Goal: Book appointment/travel/reservation

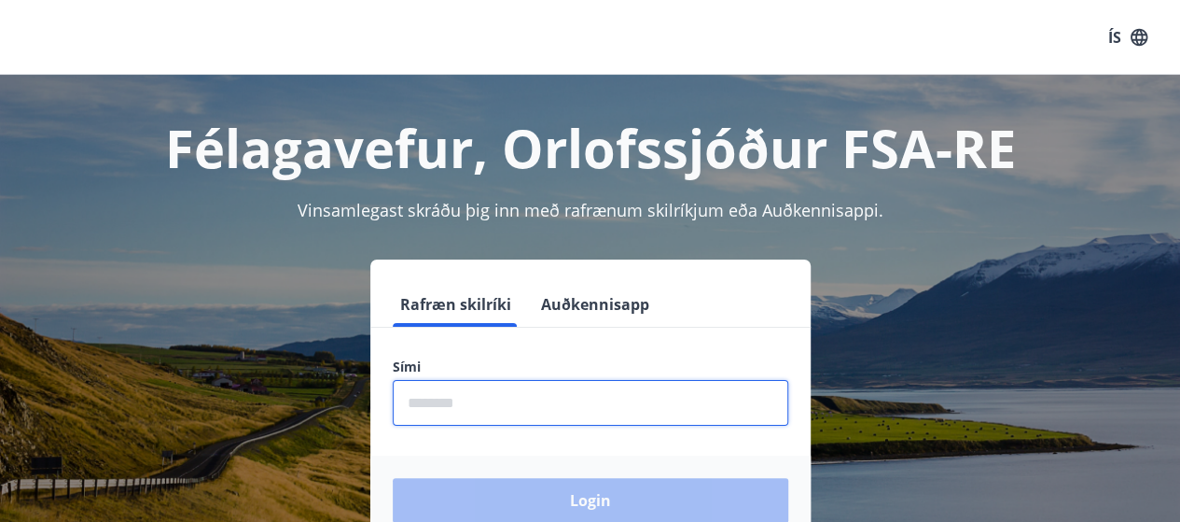
drag, startPoint x: 450, startPoint y: 390, endPoint x: 414, endPoint y: 406, distance: 38.8
click at [414, 406] on input "phone" at bounding box center [591, 403] width 396 height 46
type input "********"
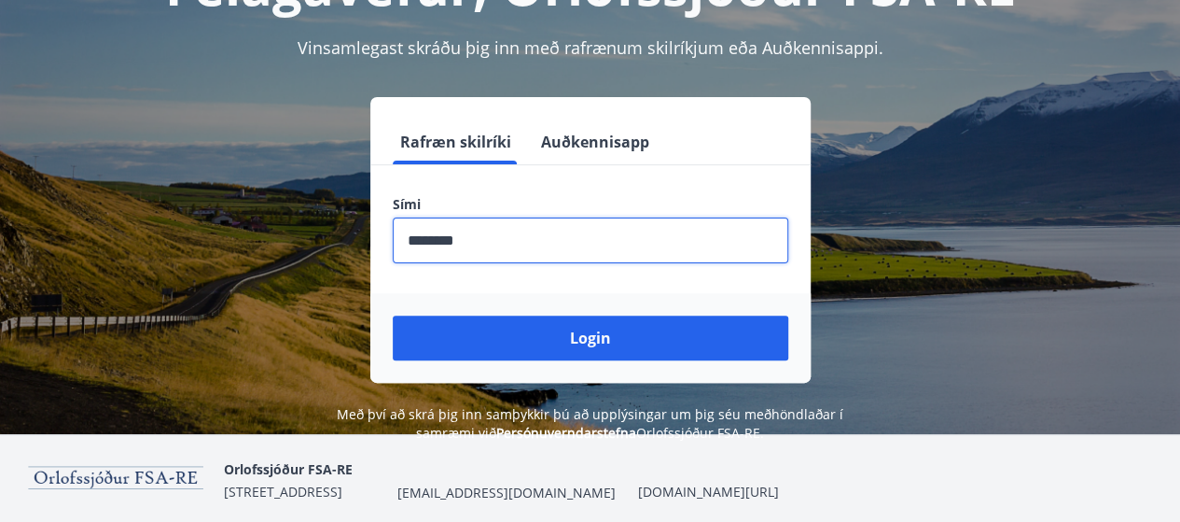
scroll to position [163, 0]
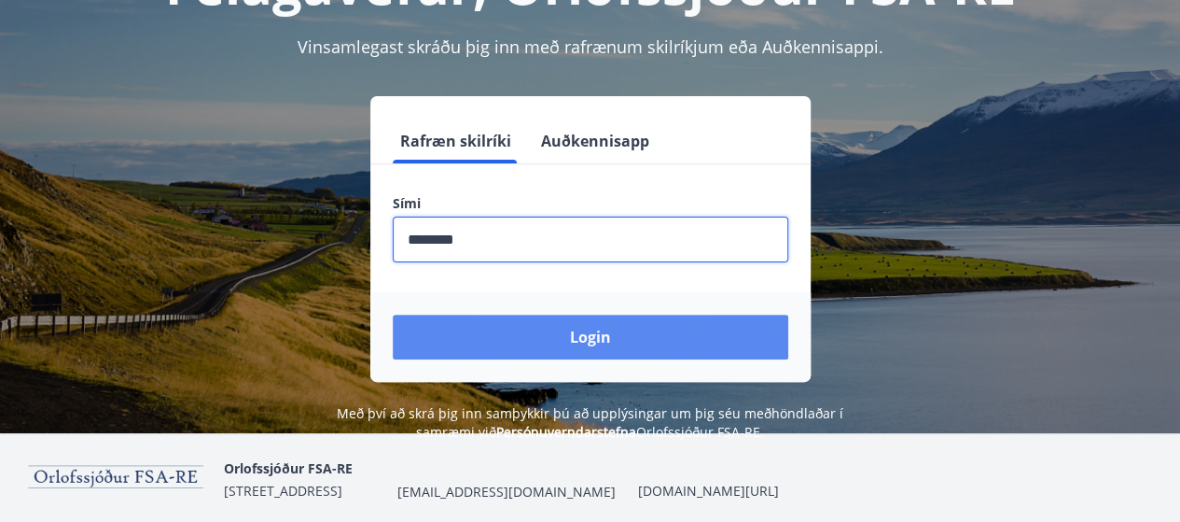
click at [554, 345] on button "Login" at bounding box center [591, 336] width 396 height 45
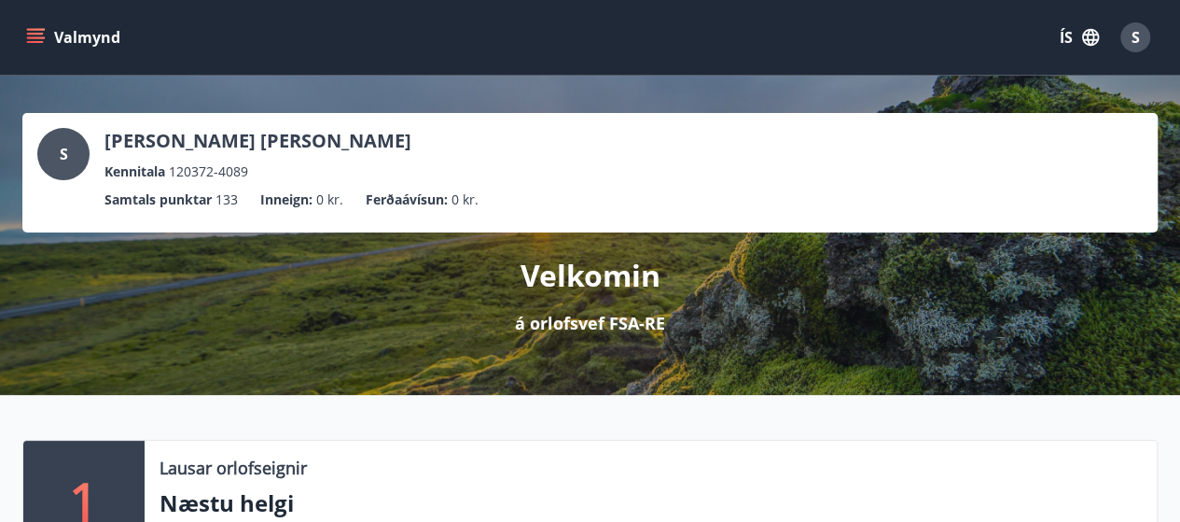
drag, startPoint x: 1178, startPoint y: 511, endPoint x: 741, endPoint y: 439, distance: 442.6
click at [741, 440] on div "Lausar orlofseignir Næstu helgi Nánar" at bounding box center [651, 499] width 1012 height 119
click at [926, 479] on div "Lausar orlofseignir Næstu helgi Nánar" at bounding box center [651, 499] width 1012 height 119
click at [35, 31] on icon "menu" at bounding box center [35, 37] width 19 height 19
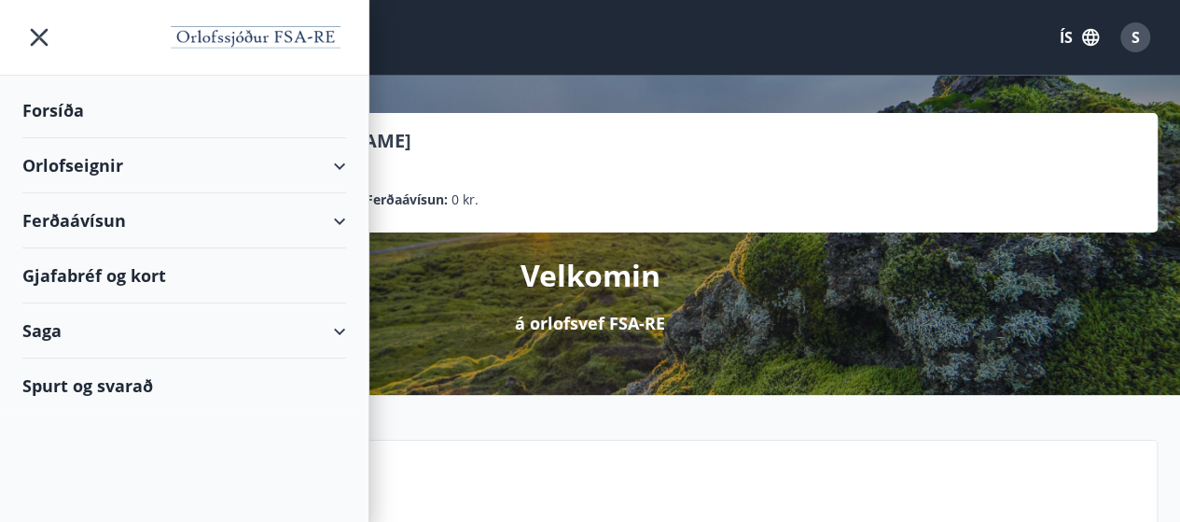
click at [90, 179] on div "Orlofseignir" at bounding box center [184, 165] width 324 height 55
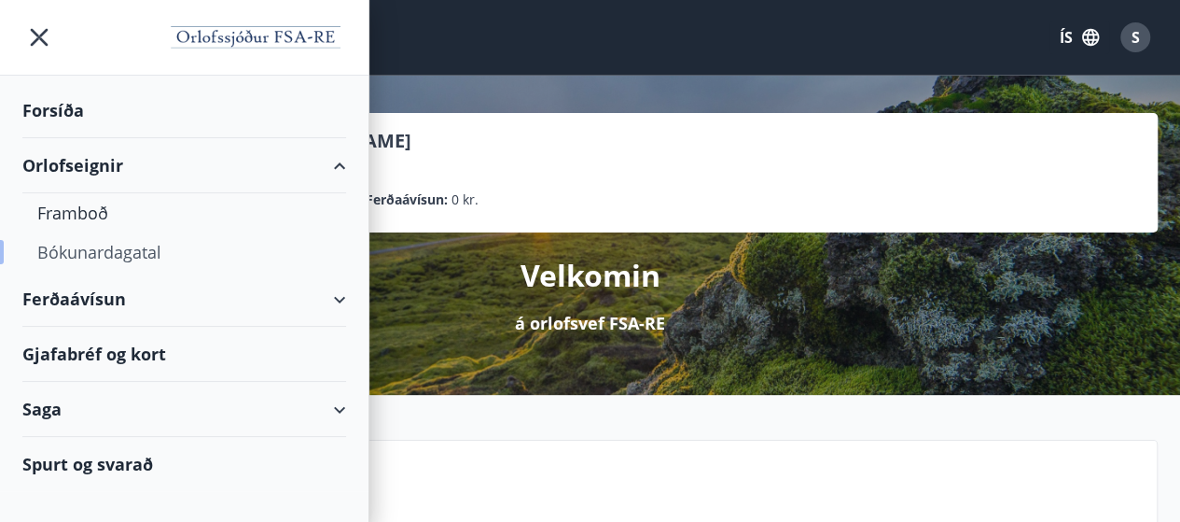
click at [103, 258] on div "Bókunardagatal" at bounding box center [184, 251] width 294 height 39
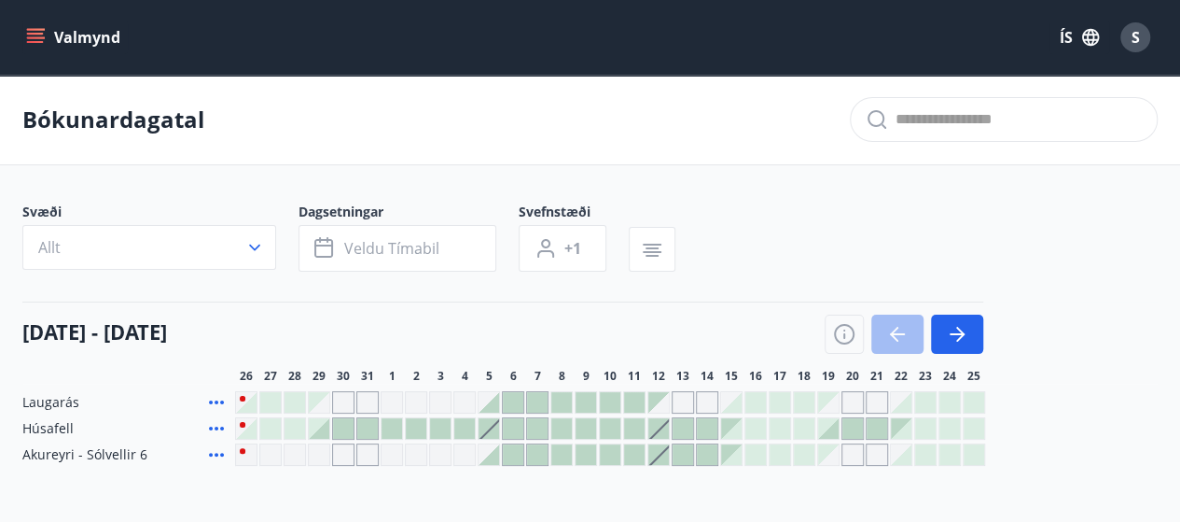
drag, startPoint x: 963, startPoint y: 342, endPoint x: 1049, endPoint y: 347, distance: 86.0
drag, startPoint x: 1049, startPoint y: 347, endPoint x: 1002, endPoint y: 374, distance: 53.9
click at [1002, 374] on div "26 27 28 29 30 31 1 2 3 4 5 6 7 8 9 10 11 12 13 14 15 16 17 18 19 20 21 22 23 2…" at bounding box center [696, 376] width 923 height 15
click at [967, 342] on icon "button" at bounding box center [957, 334] width 22 height 22
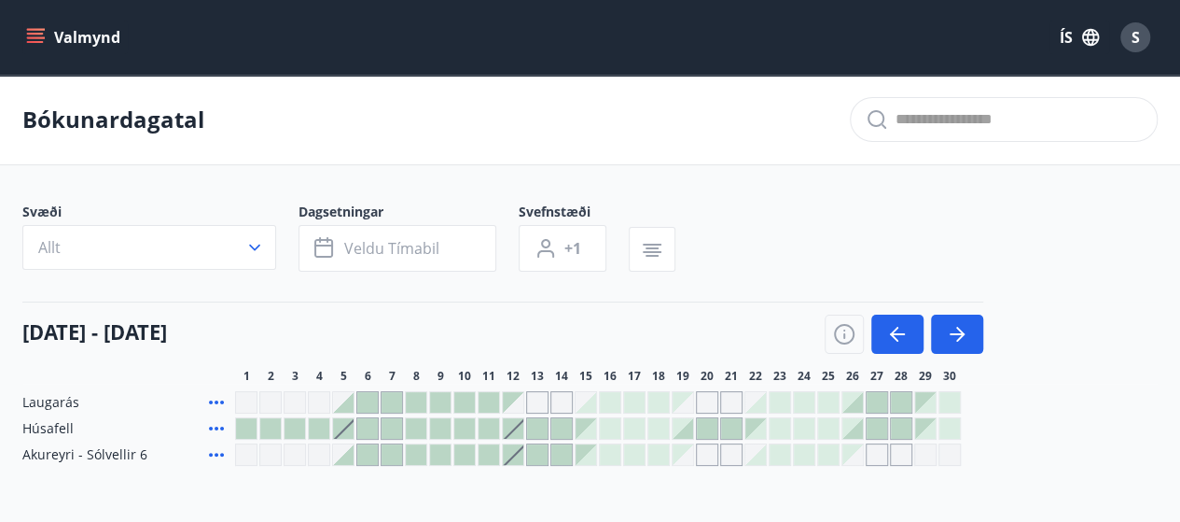
drag, startPoint x: 900, startPoint y: 338, endPoint x: 357, endPoint y: 306, distance: 543.1
click at [357, 306] on div "[DATE] - [DATE]" at bounding box center [502, 327] width 961 height 52
click at [926, 403] on div at bounding box center [925, 402] width 21 height 21
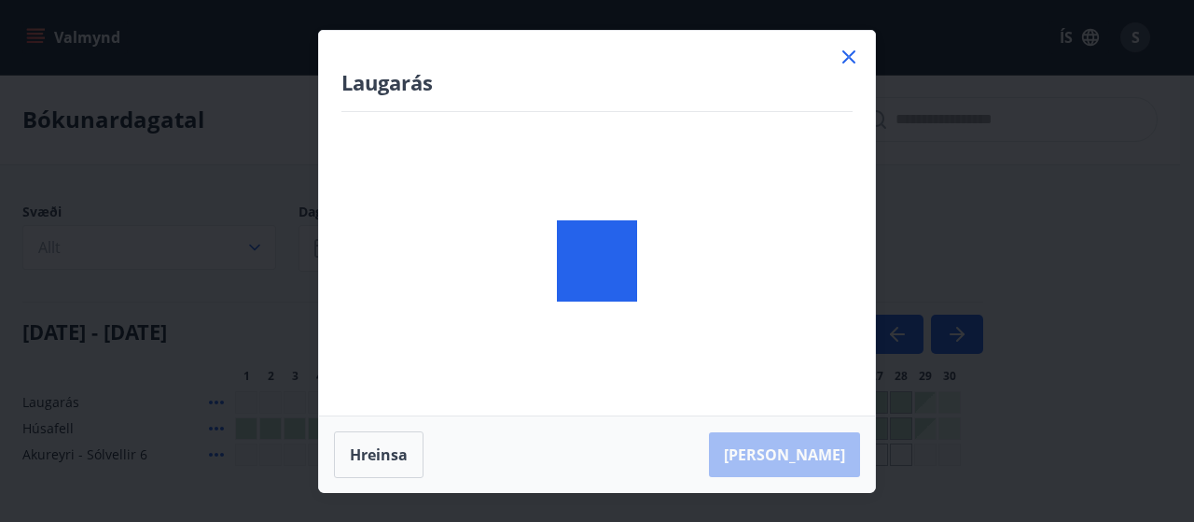
click at [926, 403] on div "[PERSON_NAME] Taka Frá" at bounding box center [597, 261] width 1194 height 522
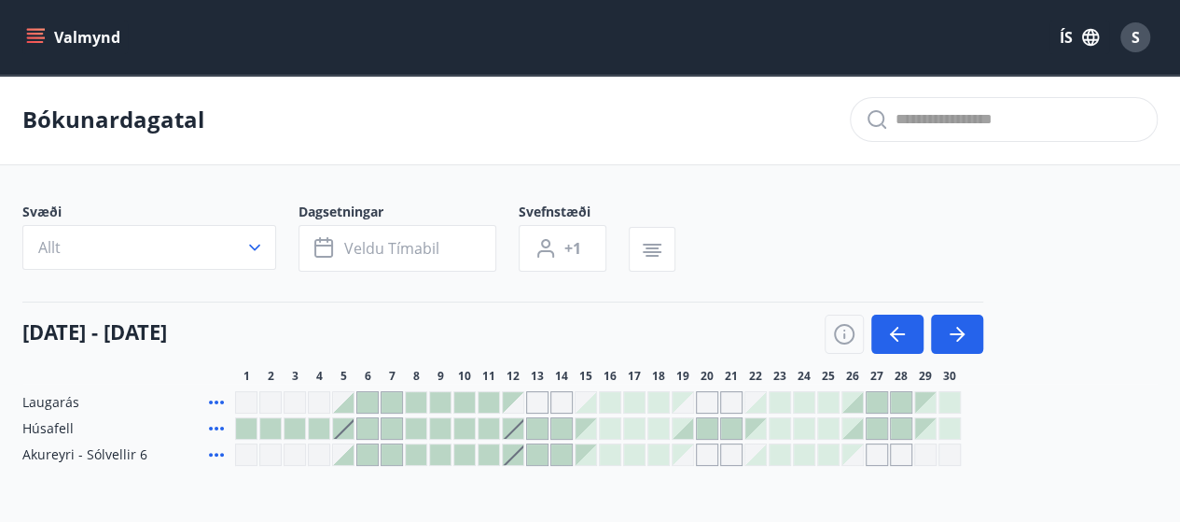
click at [938, 410] on div at bounding box center [598, 402] width 726 height 22
click at [935, 406] on div at bounding box center [925, 402] width 21 height 21
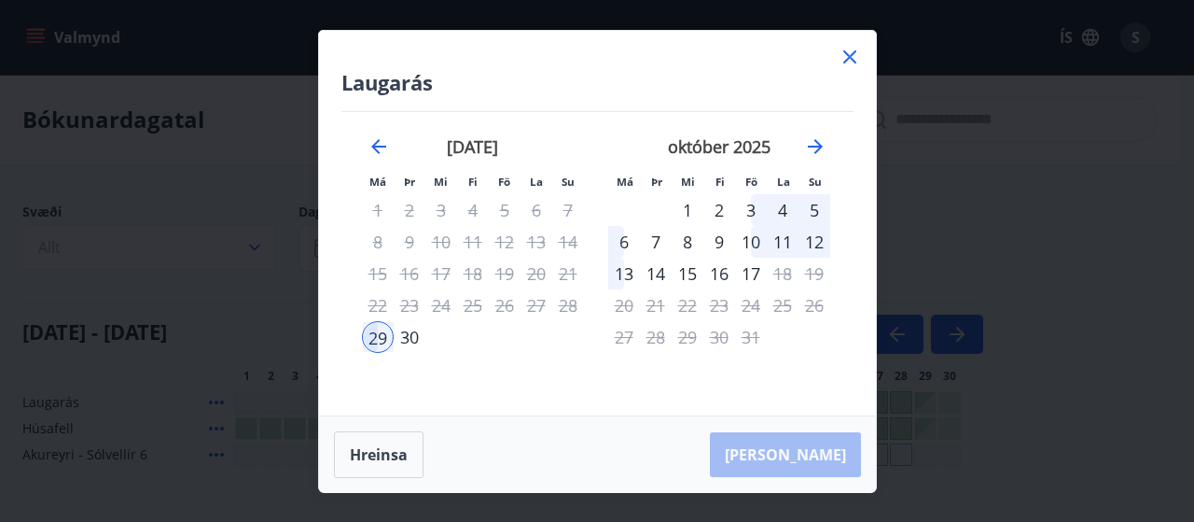
click at [754, 208] on div "3" at bounding box center [751, 210] width 32 height 32
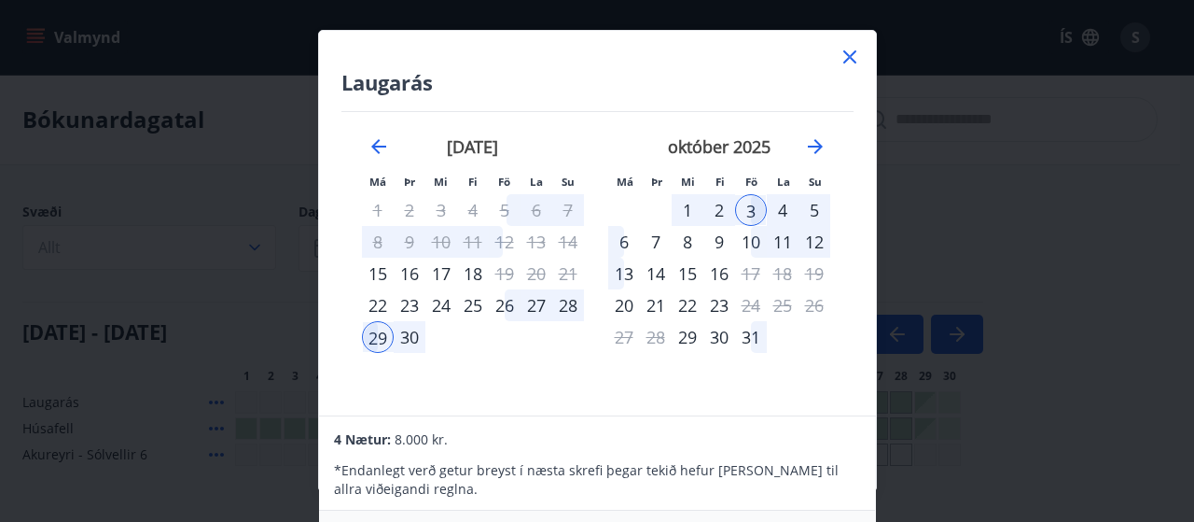
click at [808, 350] on td "Calendar" at bounding box center [815, 337] width 32 height 32
click at [752, 214] on div "3" at bounding box center [751, 210] width 32 height 32
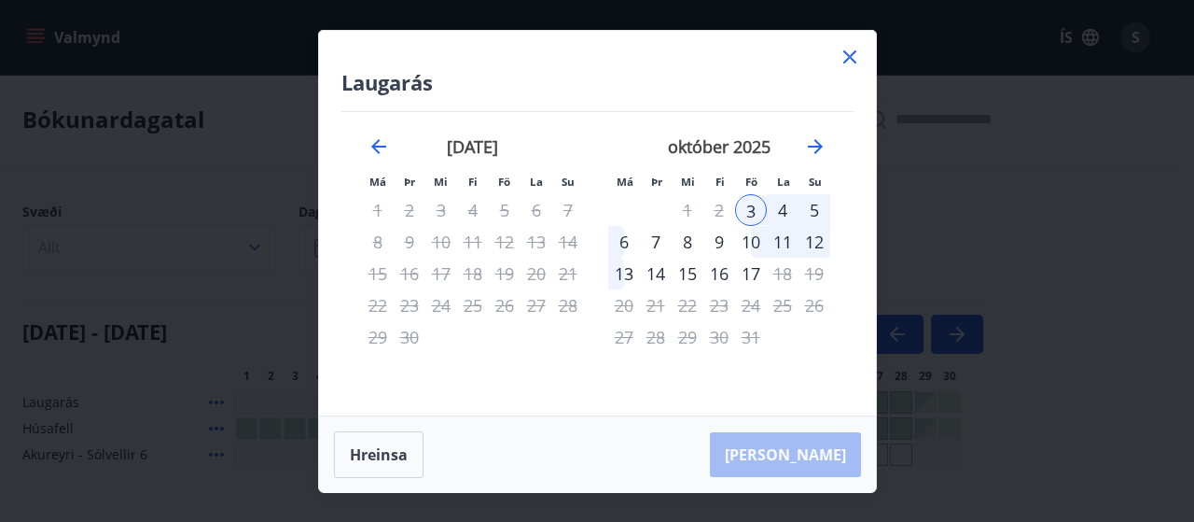
click at [801, 466] on div "[PERSON_NAME]" at bounding box center [597, 454] width 557 height 77
drag, startPoint x: 825, startPoint y: 447, endPoint x: 363, endPoint y: 462, distance: 462.1
click at [363, 462] on button "Hreinsa" at bounding box center [379, 454] width 90 height 47
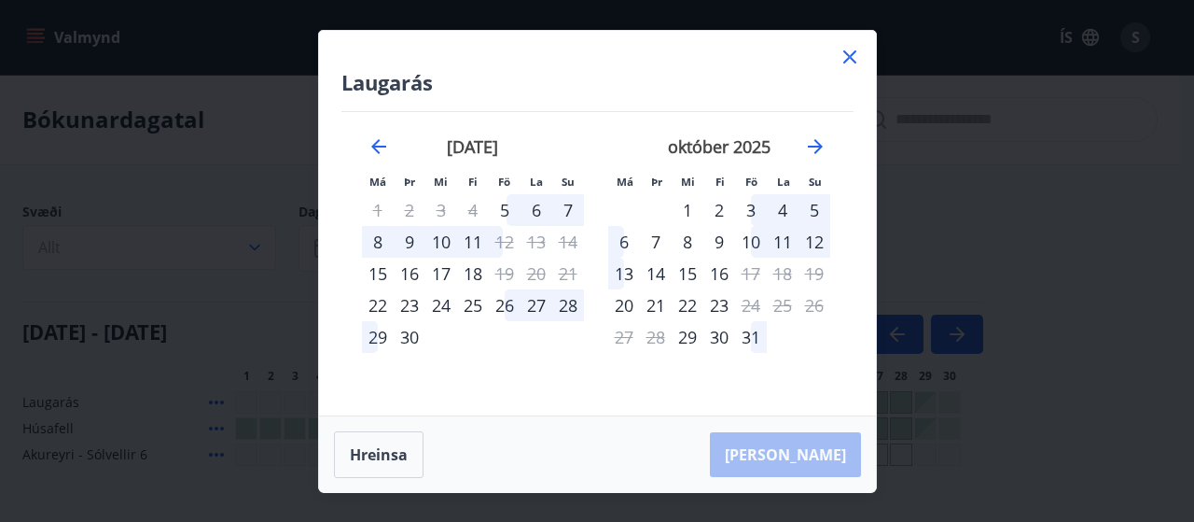
click at [380, 342] on div "29" at bounding box center [378, 337] width 32 height 32
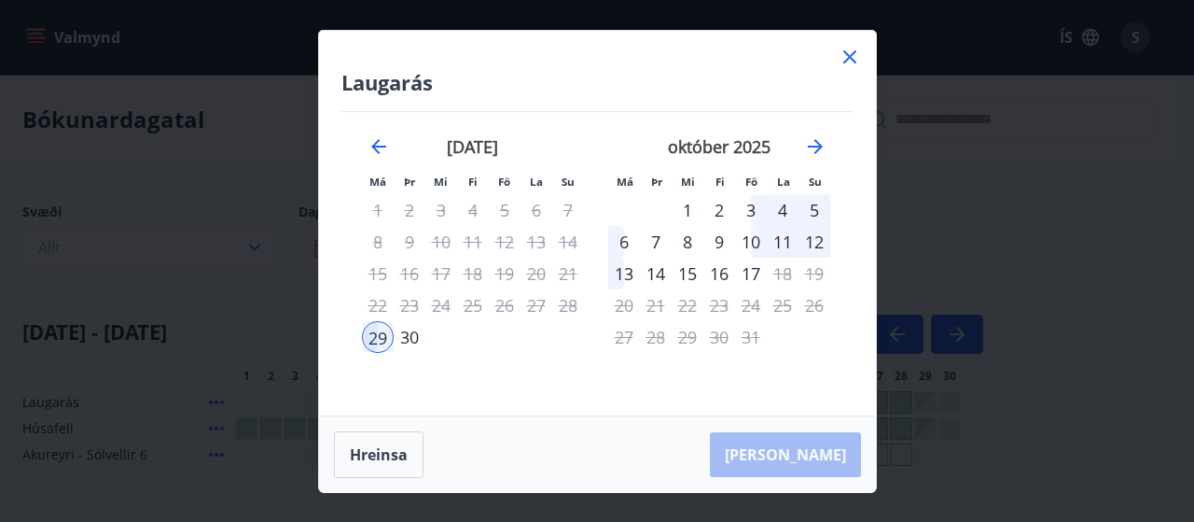
click at [745, 215] on div "3" at bounding box center [751, 210] width 32 height 32
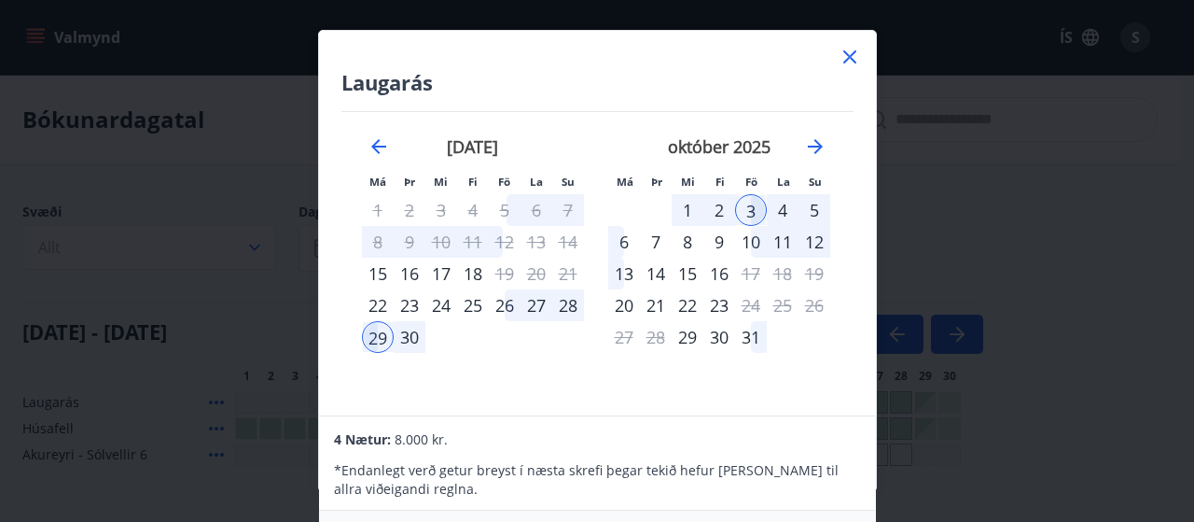
drag, startPoint x: 825, startPoint y: 384, endPoint x: 784, endPoint y: 558, distance: 179.3
click at [784, 521] on html "Valmynd ÍS S Bókunardagatal Svæði Allt Dagsetningar Veldu tímabil Svefnstæði +1…" at bounding box center [597, 347] width 1194 height 694
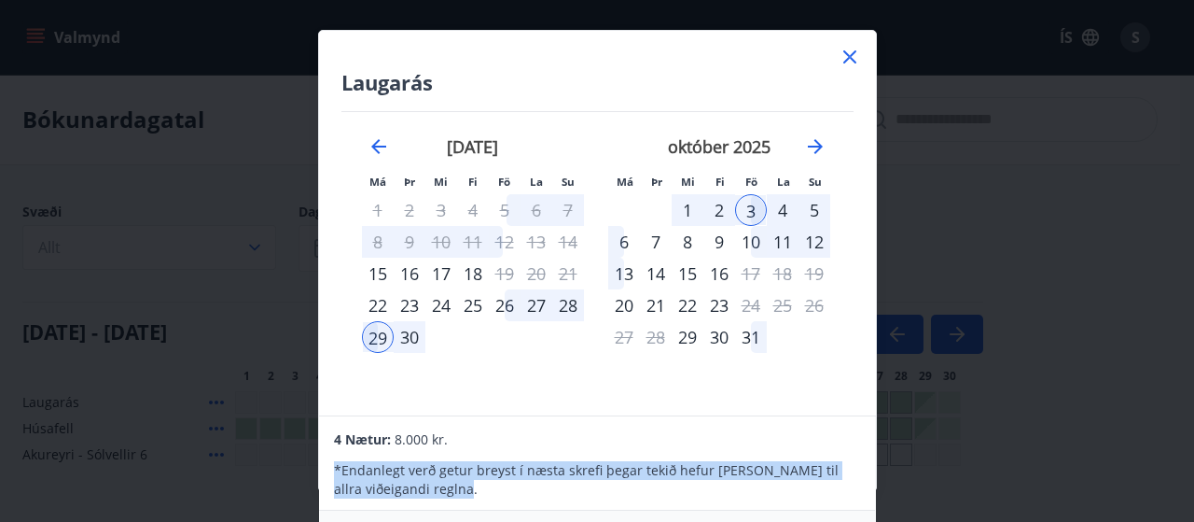
drag, startPoint x: 829, startPoint y: 510, endPoint x: 847, endPoint y: 393, distance: 119.0
click at [847, 394] on div "Laugarás Má Þr Mi Fi Fö La Su Má Þr Mi Fi Fö La Su [DATE] 1 2 3 4 5 6 7 8 9 10 …" at bounding box center [597, 261] width 559 height 462
click at [787, 429] on div "4 Nætur: 8.000 kr." at bounding box center [597, 438] width 526 height 22
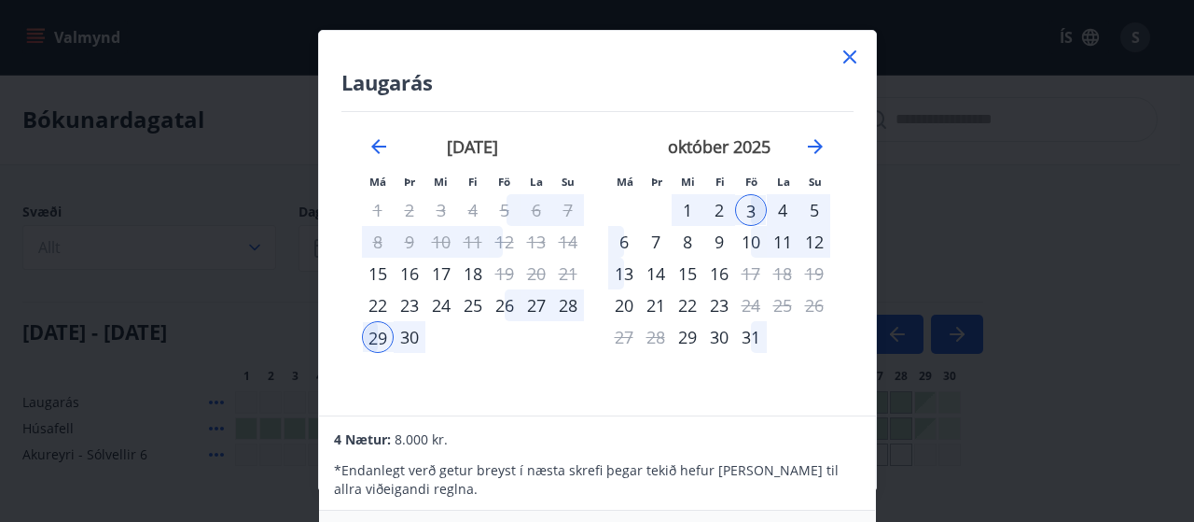
click at [1185, 511] on div "Laugarás Má Þr Mi Fi Fö La Su Má Þr Mi Fi Fö La Su [DATE] 1 2 3 4 5 6 7 8 9 10 …" at bounding box center [597, 261] width 1194 height 522
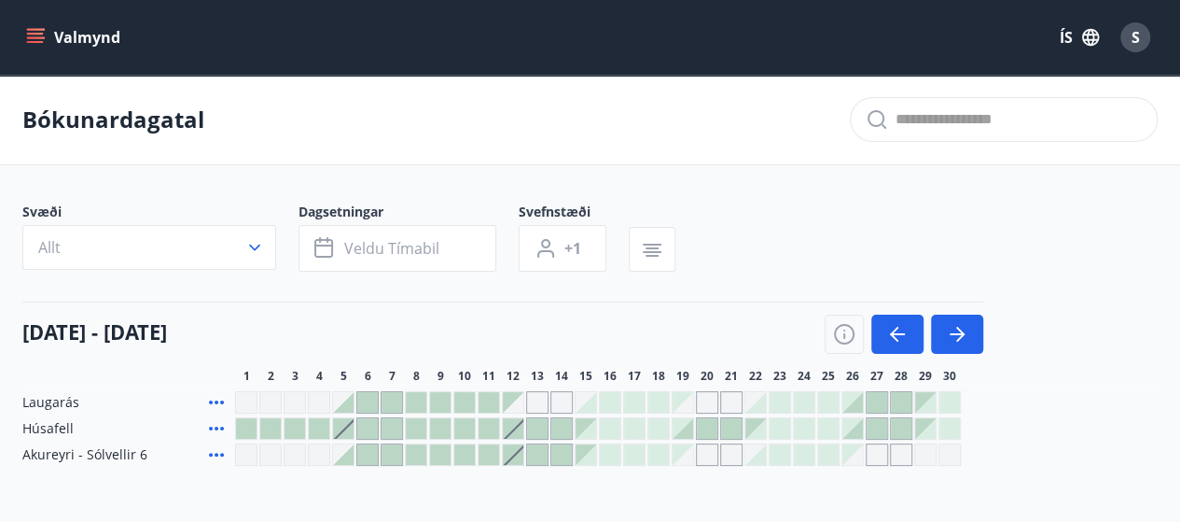
drag, startPoint x: 926, startPoint y: 408, endPoint x: 1110, endPoint y: 281, distance: 224.1
click at [1110, 281] on div "Svæði Allt Dagsetningar Veldu tímabil Svefnstæði +1 [DATE] - [DATE] 1 2 3 4 5 6…" at bounding box center [590, 333] width 1136 height 263
click at [47, 397] on span "Laugarás" at bounding box center [50, 402] width 57 height 19
click at [908, 345] on button "button" at bounding box center [898, 333] width 52 height 39
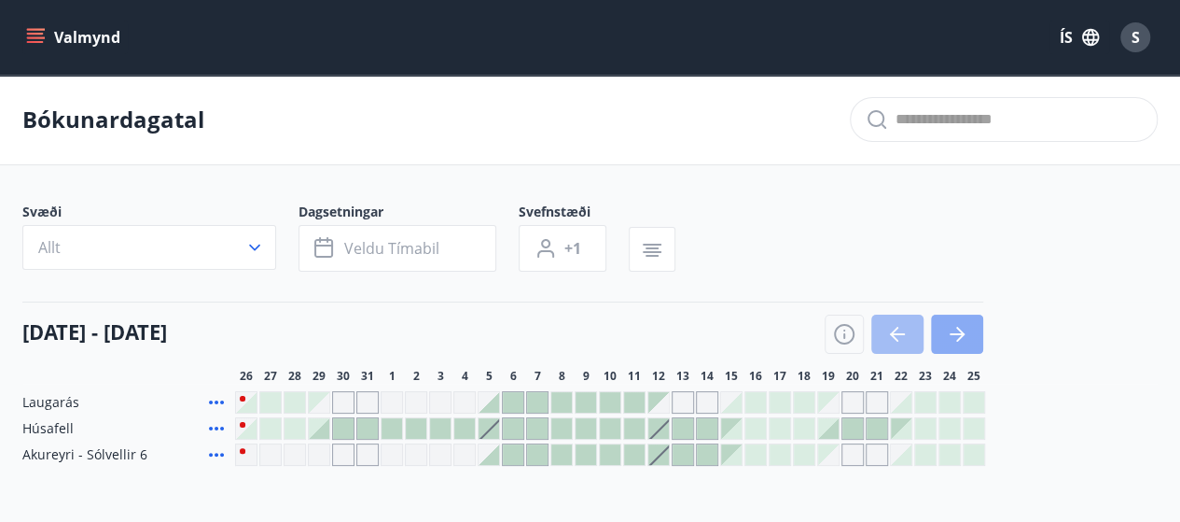
click at [975, 332] on button "button" at bounding box center [957, 333] width 52 height 39
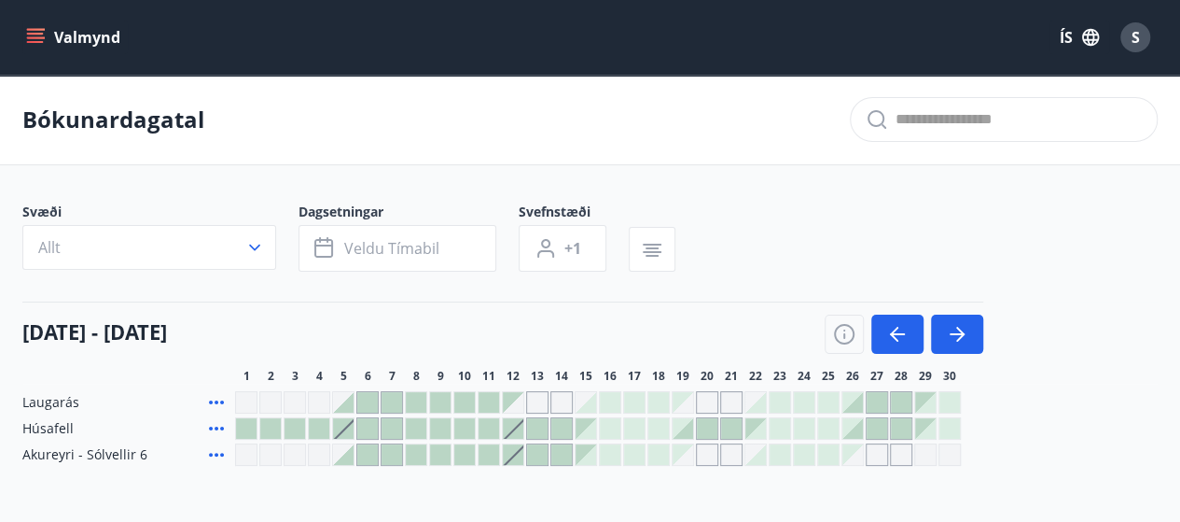
drag, startPoint x: 926, startPoint y: 408, endPoint x: 1092, endPoint y: 370, distance: 170.2
click at [1092, 370] on div "1 2 3 4 5 6 7 8 9 10 11 12 13 14 15 16 17 18 19 20 21 22 23 24 25 26 27 28 29 30" at bounding box center [696, 376] width 923 height 15
drag, startPoint x: 920, startPoint y: 398, endPoint x: 1061, endPoint y: 375, distance: 142.8
click at [1061, 375] on div "1 2 3 4 5 6 7 8 9 10 11 12 13 14 15 16 17 18 19 20 21 22 23 24 25 26 27 28 29 30" at bounding box center [696, 376] width 923 height 15
click at [926, 409] on div at bounding box center [925, 402] width 21 height 21
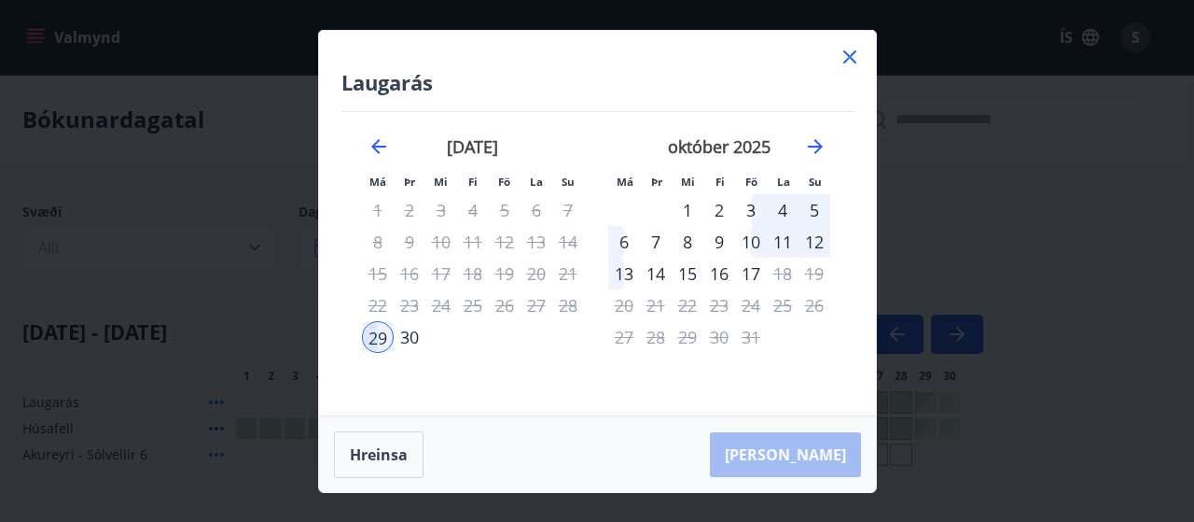
click at [753, 213] on div "3" at bounding box center [751, 210] width 32 height 32
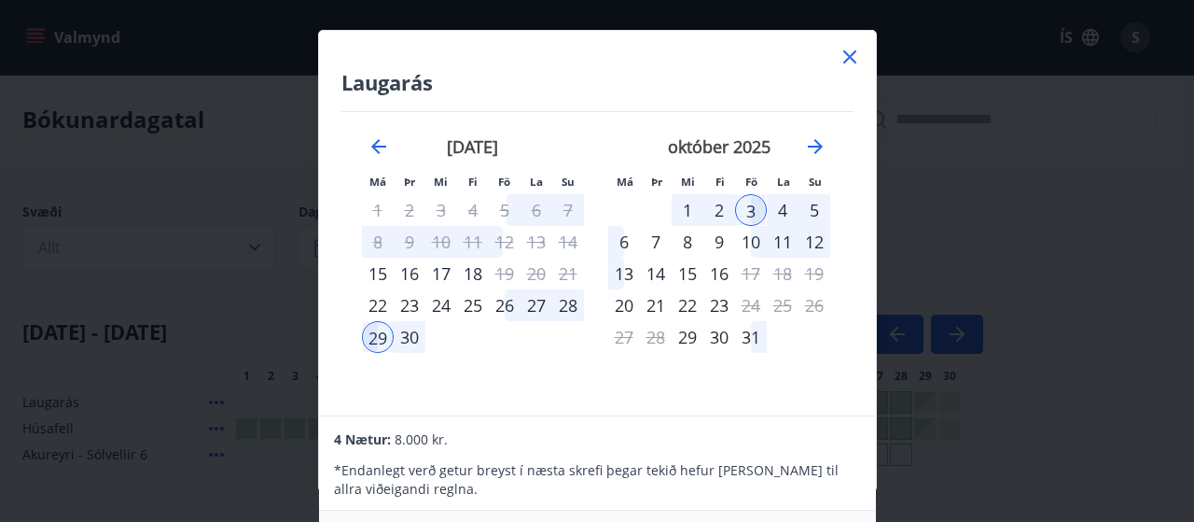
click at [548, 434] on div "4 Nætur: 8.000 kr." at bounding box center [597, 438] width 526 height 22
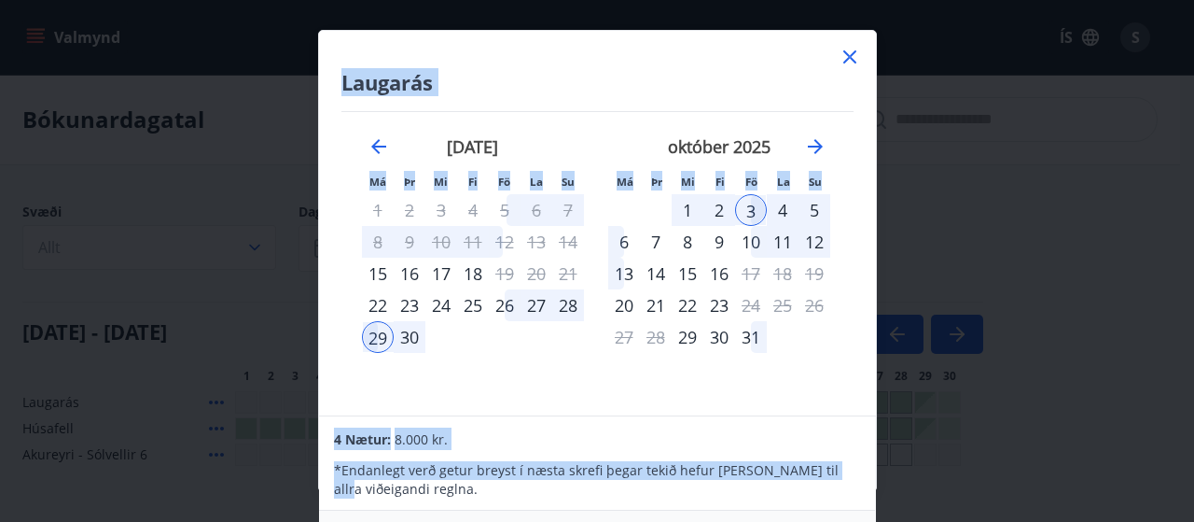
drag, startPoint x: 927, startPoint y: 467, endPoint x: 857, endPoint y: 557, distance: 115.0
click at [857, 521] on html "Valmynd ÍS S Bókunardagatal Svæði Allt Dagsetningar Veldu tímabil Svefnstæði +1…" at bounding box center [597, 347] width 1194 height 694
click at [911, 438] on div "Laugarás Má Þr Mi Fi Fö La Su Má Þr Mi Fi Fö La Su [DATE] 1 2 3 4 5 6 7 8 9 10 …" at bounding box center [597, 261] width 1194 height 522
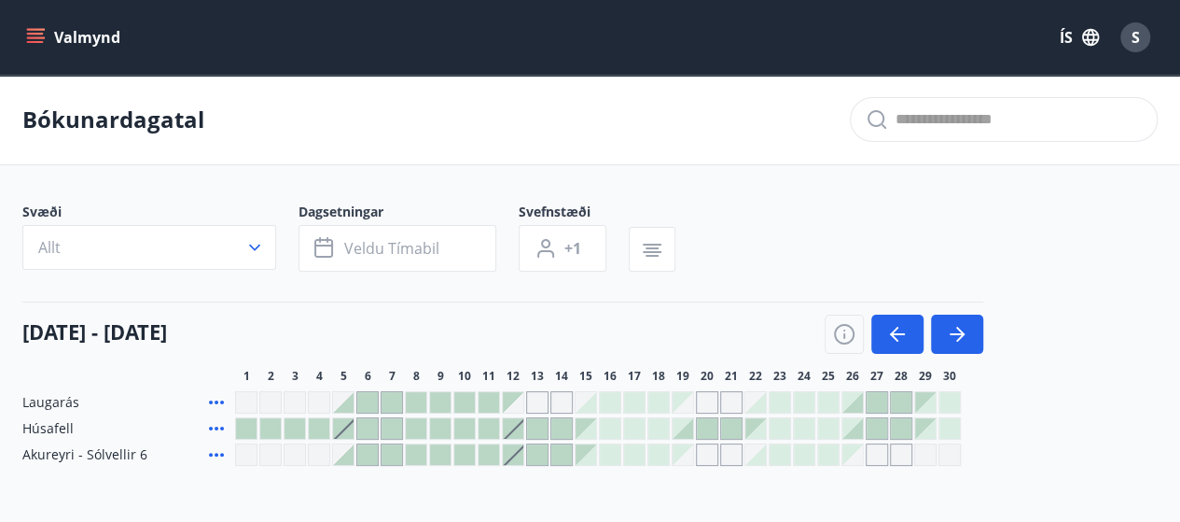
click at [685, 486] on div "Bókunardagatal Svæði Allt Dagsetningar Veldu tímabil Svefnstæði +1 [DATE] - [DA…" at bounding box center [590, 308] width 1180 height 466
click at [927, 404] on div at bounding box center [925, 402] width 21 height 21
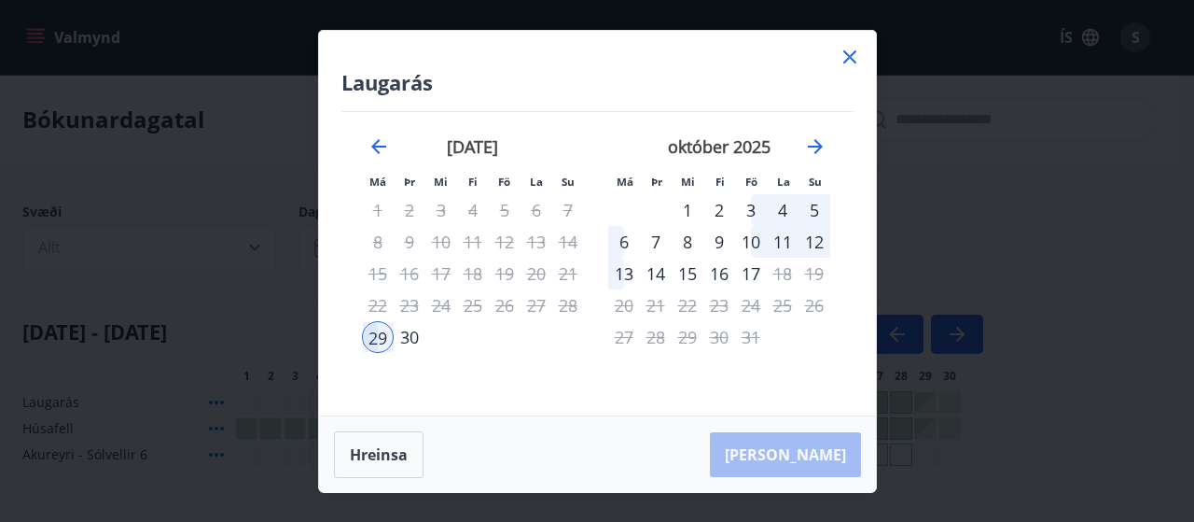
click at [750, 208] on div "3" at bounding box center [751, 210] width 32 height 32
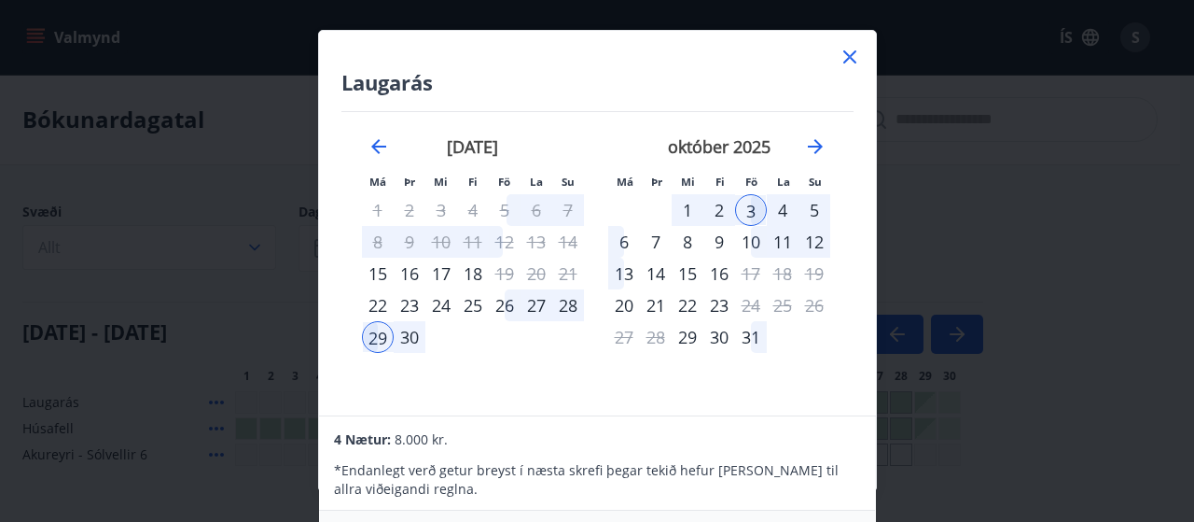
click at [608, 389] on div "[DATE] 1 2 3 4 5 6 7 8 9 10 11 12 13 14 15 16 17 18 19 20 21 22 23 24 25 26 27 …" at bounding box center [719, 265] width 246 height 306
drag, startPoint x: 608, startPoint y: 389, endPoint x: 654, endPoint y: 475, distance: 97.3
click at [629, 482] on div "Laugarás Má Þr Mi Fi Fö La Su Má Þr Mi Fi Fö La Su [DATE] 1 2 3 4 5 6 7 8 9 10 …" at bounding box center [597, 261] width 559 height 462
click at [877, 513] on div "Laugarás Má Þr Mi Fi Fö La Su Má Þr Mi Fi Fö La Su [DATE] 1 2 3 4 5 6 7 8 9 10 …" at bounding box center [597, 261] width 1194 height 522
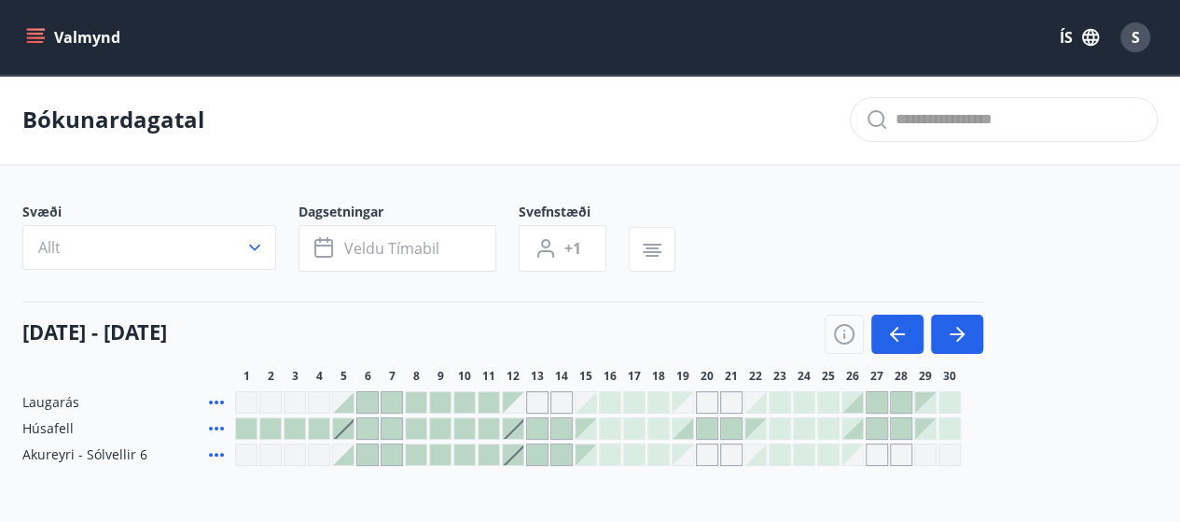
click at [920, 409] on div at bounding box center [925, 402] width 21 height 21
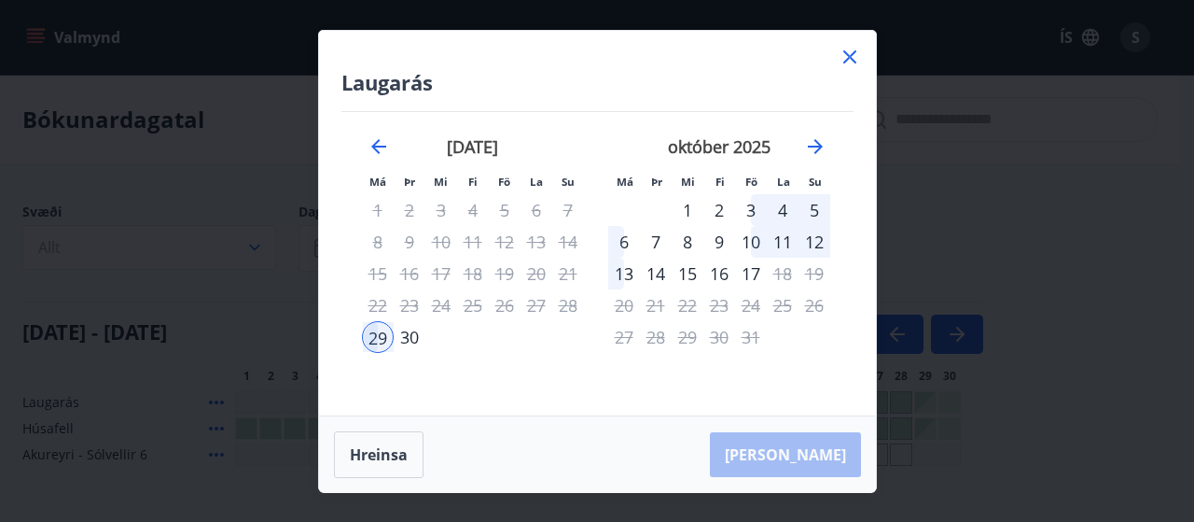
click at [746, 209] on div "3" at bounding box center [751, 210] width 32 height 32
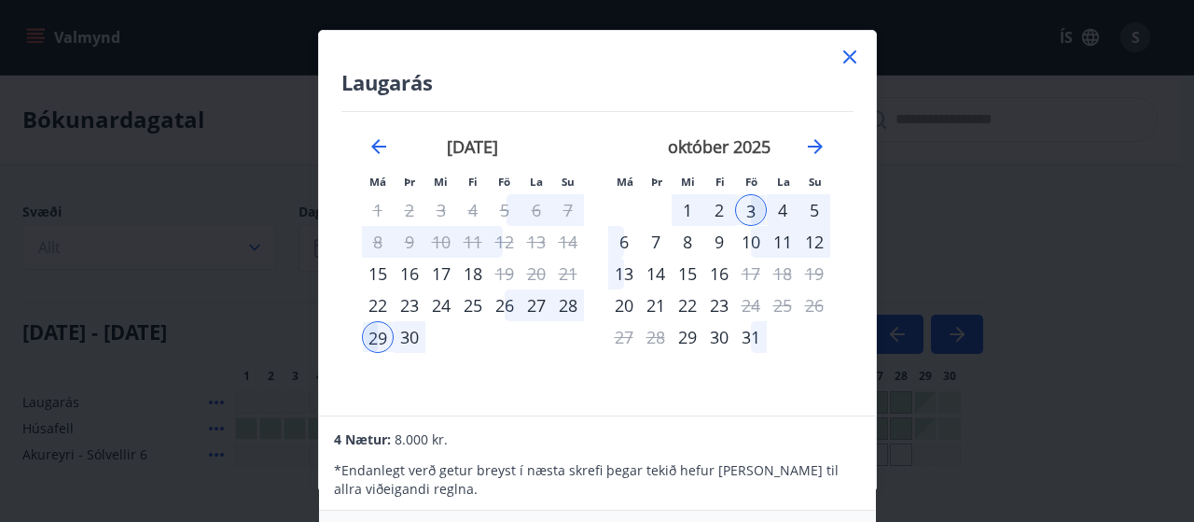
click at [876, 498] on div "Laugarás Má Þr Mi Fi Fö La Su Má Þr Mi Fi Fö La Su [DATE] 1 2 3 4 5 6 7 8 9 10 …" at bounding box center [597, 261] width 1194 height 522
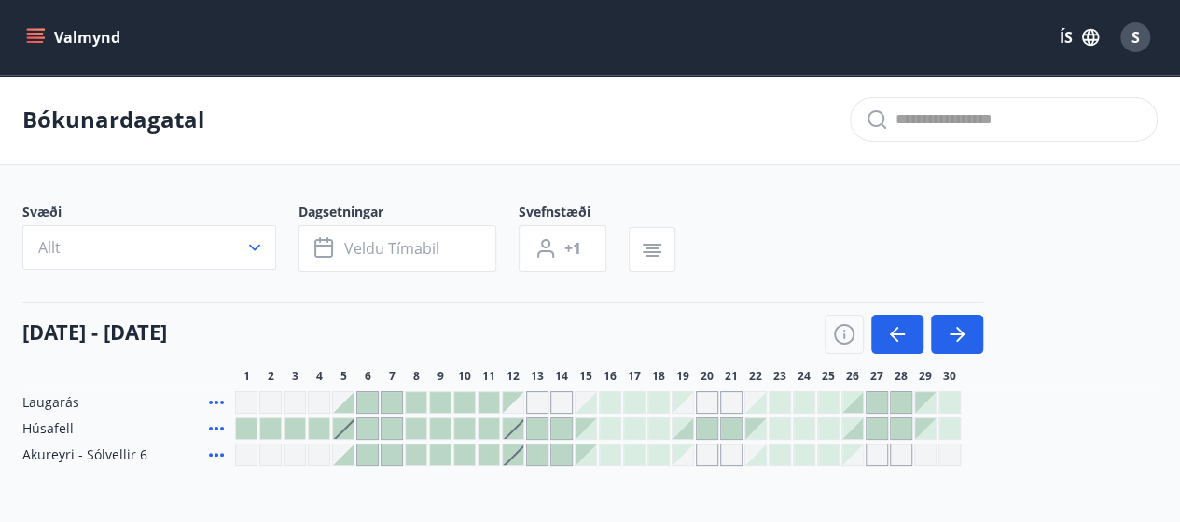
click at [936, 411] on div at bounding box center [925, 402] width 22 height 22
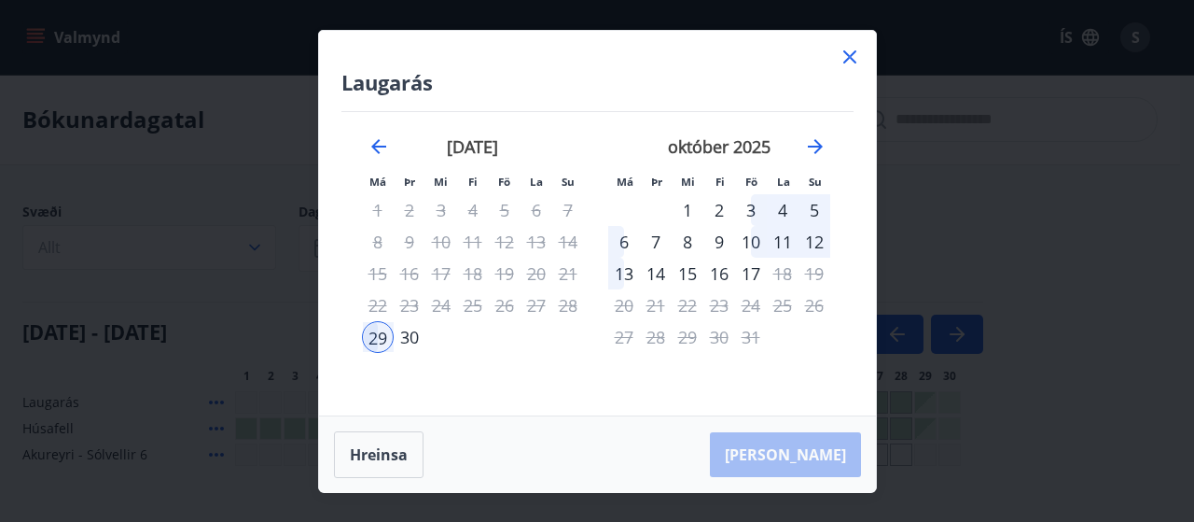
click at [750, 212] on div "3" at bounding box center [751, 210] width 32 height 32
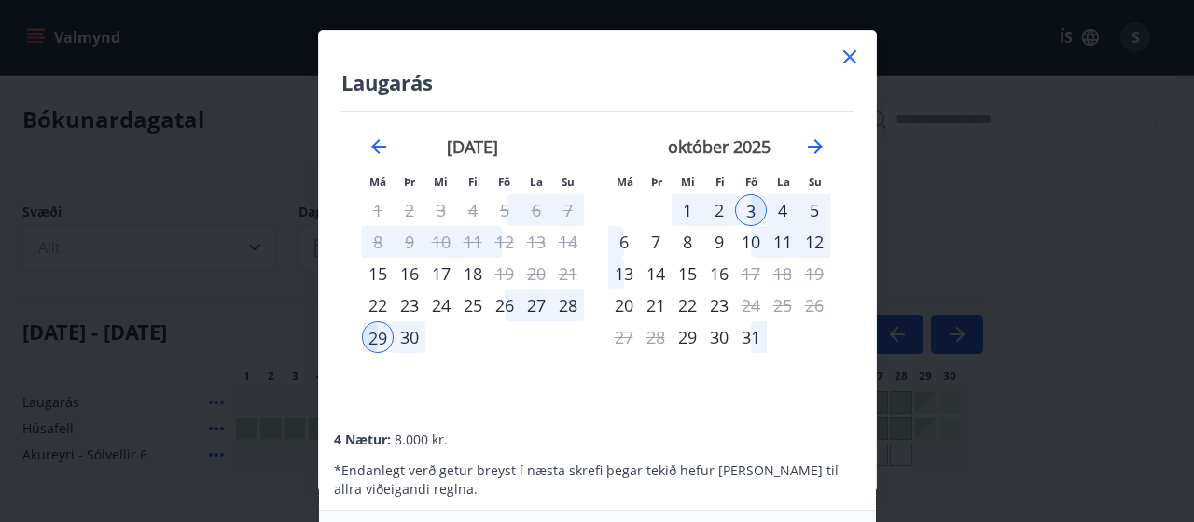
click at [872, 487] on div "4 Nætur: 8.000 kr. * Endanlegt verð getur breyst í næsta skrefi þegar tekið hef…" at bounding box center [597, 463] width 556 height 94
drag, startPoint x: 868, startPoint y: 499, endPoint x: 857, endPoint y: 467, distance: 33.6
click at [857, 467] on p "* Endanlegt verð getur breyst í næsta skrefi þegar tekið hefur [PERSON_NAME] ti…" at bounding box center [597, 479] width 526 height 37
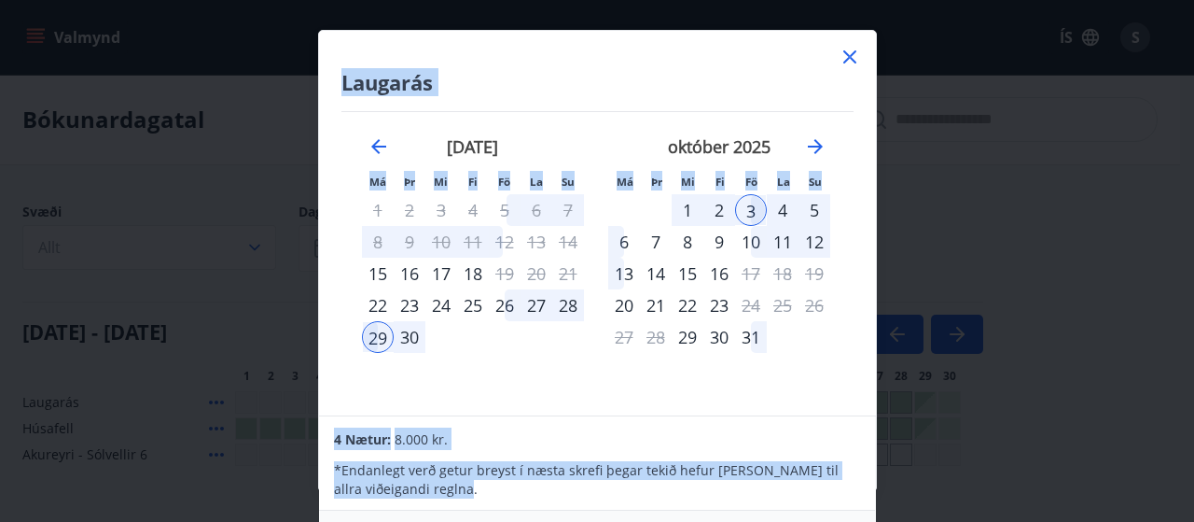
drag, startPoint x: 877, startPoint y: 492, endPoint x: 872, endPoint y: 554, distance: 62.7
click at [872, 521] on html "Valmynd ÍS S Bókunardagatal Svæði Allt Dagsetningar Veldu tímabil Svefnstæði +1…" at bounding box center [597, 347] width 1194 height 694
click at [759, 432] on div "4 Nætur: 8.000 kr." at bounding box center [597, 438] width 526 height 22
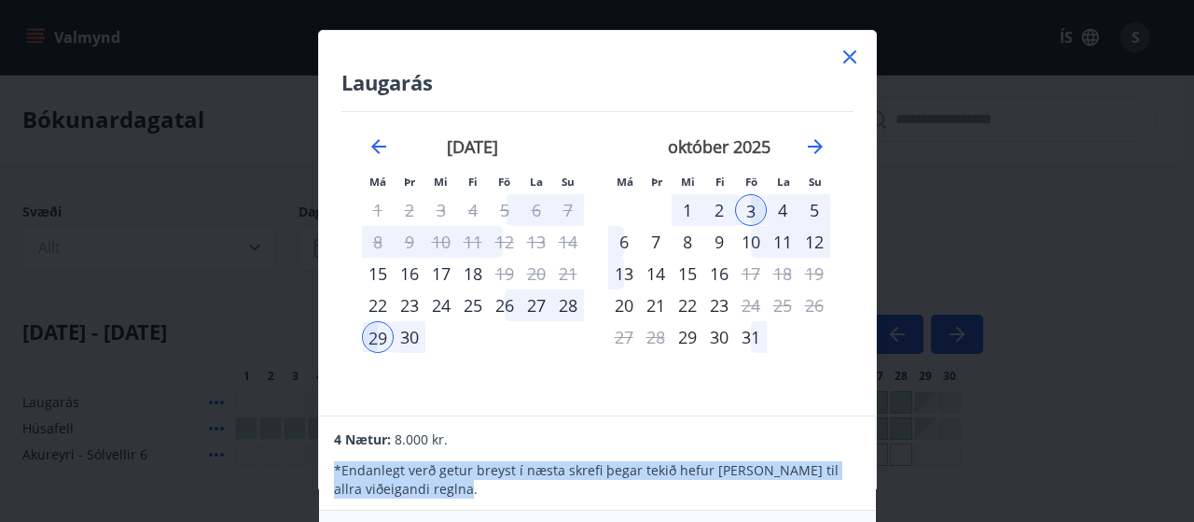
drag, startPoint x: 759, startPoint y: 432, endPoint x: 869, endPoint y: 512, distance: 136.2
click at [869, 512] on div "4 Nætur: 8.000 kr. * Endanlegt verð getur breyst í næsta skrefi þegar tekið hef…" at bounding box center [597, 501] width 557 height 172
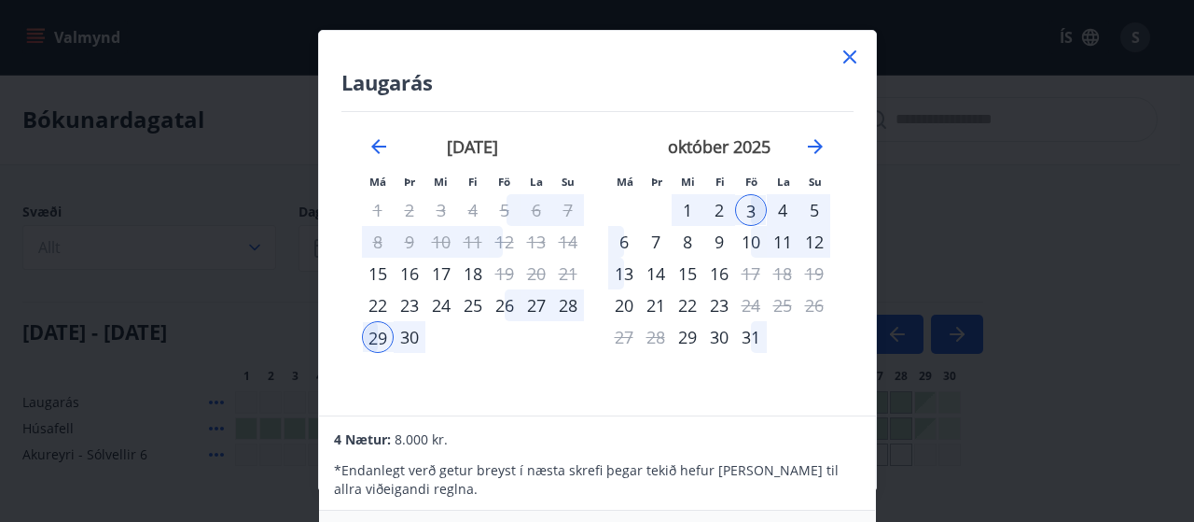
click at [876, 518] on div "Laugarás Má Þr Mi Fi Fö La Su Má Þr Mi Fi Fö La Su [DATE] 1 2 3 4 5 6 7 8 9 10 …" at bounding box center [597, 261] width 1194 height 522
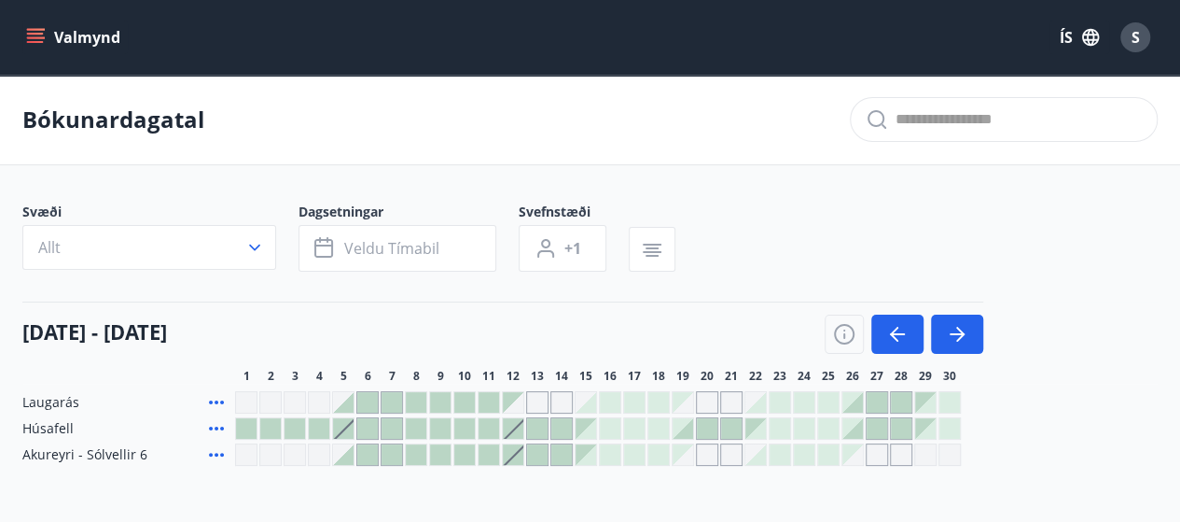
click at [876, 518] on div "Bókunardagatal Svæði Allt Dagsetningar Veldu tímabil Svefnstæði +1 [DATE] - [DA…" at bounding box center [590, 308] width 1180 height 466
click at [927, 407] on div at bounding box center [925, 402] width 21 height 21
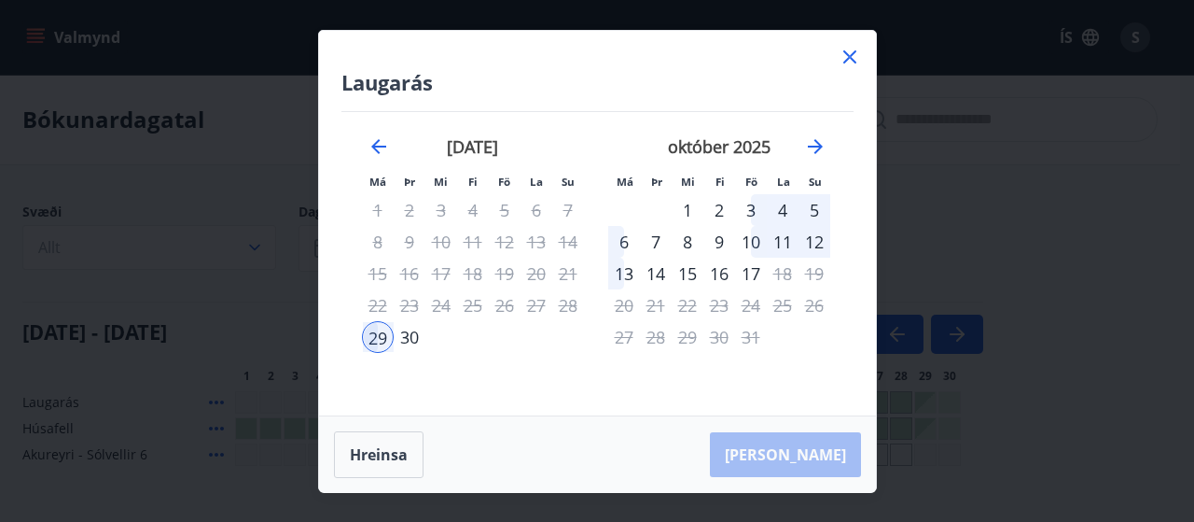
click at [752, 204] on div "3" at bounding box center [751, 210] width 32 height 32
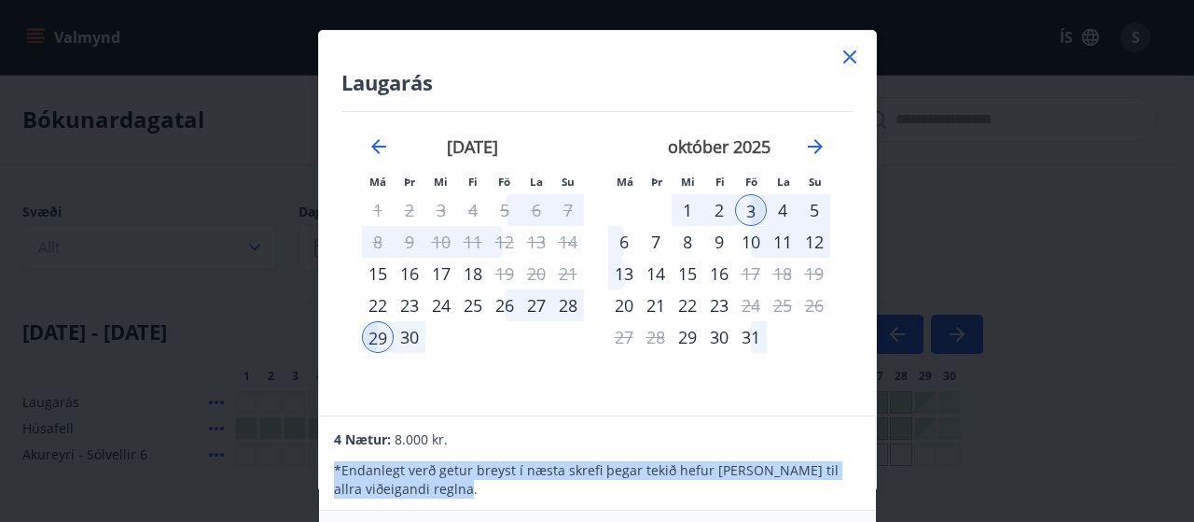
drag, startPoint x: 875, startPoint y: 489, endPoint x: 881, endPoint y: 419, distance: 70.2
click at [881, 419] on div "Laugarás Má Þr Mi Fi Fö La Su Má Þr Mi Fi Fö La Su [DATE] 1 2 3 4 5 6 7 8 9 10 …" at bounding box center [597, 261] width 1194 height 522
click at [812, 430] on div "4 Nætur: 8.000 kr." at bounding box center [597, 438] width 526 height 22
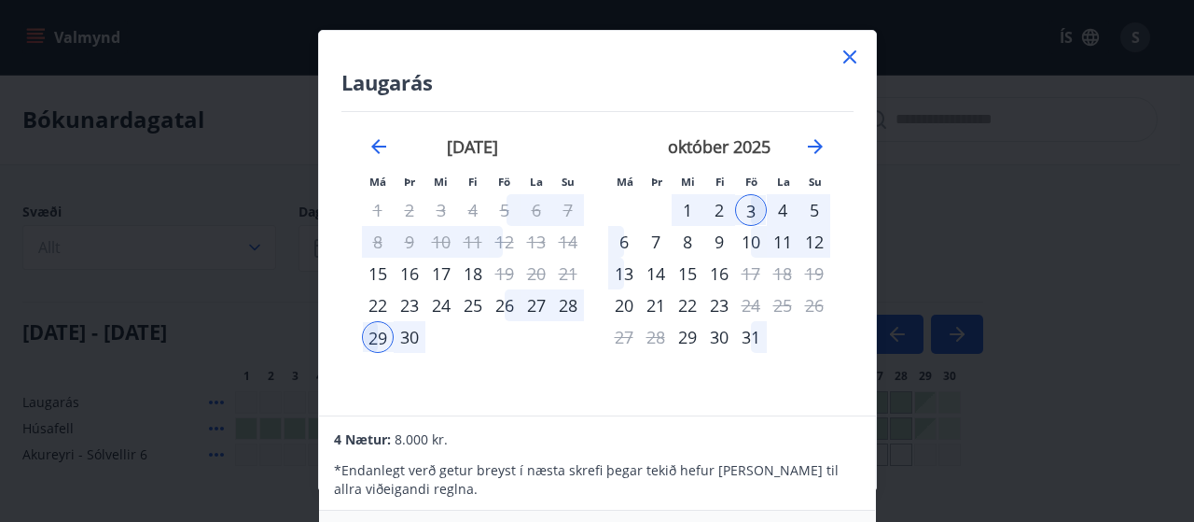
drag, startPoint x: 873, startPoint y: 499, endPoint x: 872, endPoint y: 520, distance: 20.6
click at [872, 520] on div "4 Nætur: 8.000 kr. * Endanlegt verð getur breyst í næsta skrefi þegar tekið hef…" at bounding box center [597, 501] width 557 height 172
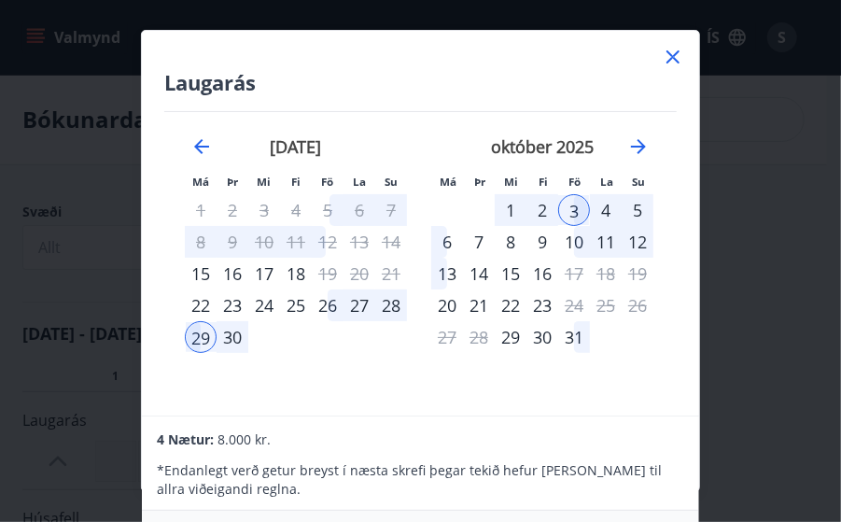
click at [667, 452] on div "* Endanlegt verð getur breyst í næsta skrefi þegar tekið hefur [PERSON_NAME] ti…" at bounding box center [420, 474] width 526 height 49
drag, startPoint x: 698, startPoint y: 485, endPoint x: 700, endPoint y: 509, distance: 23.4
click at [700, 509] on div "Laugarás Má Þr Mi Fi Fö La Su Má Þr Mi Fi Fö La Su [DATE] 1 2 3 4 5 6 7 8 9 10 …" at bounding box center [420, 261] width 841 height 522
drag, startPoint x: 698, startPoint y: 519, endPoint x: 550, endPoint y: 480, distance: 153.5
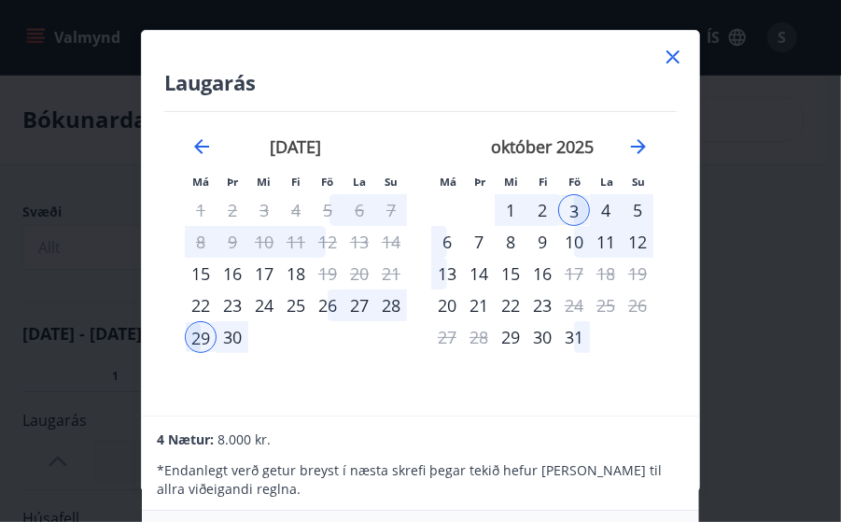
click at [550, 480] on p "* Endanlegt verð getur breyst í næsta skrefi þegar tekið hefur [PERSON_NAME] ti…" at bounding box center [420, 479] width 526 height 37
click at [547, 480] on p "* Endanlegt verð getur breyst í næsta skrefi þegar tekið hefur [PERSON_NAME] ti…" at bounding box center [420, 479] width 526 height 37
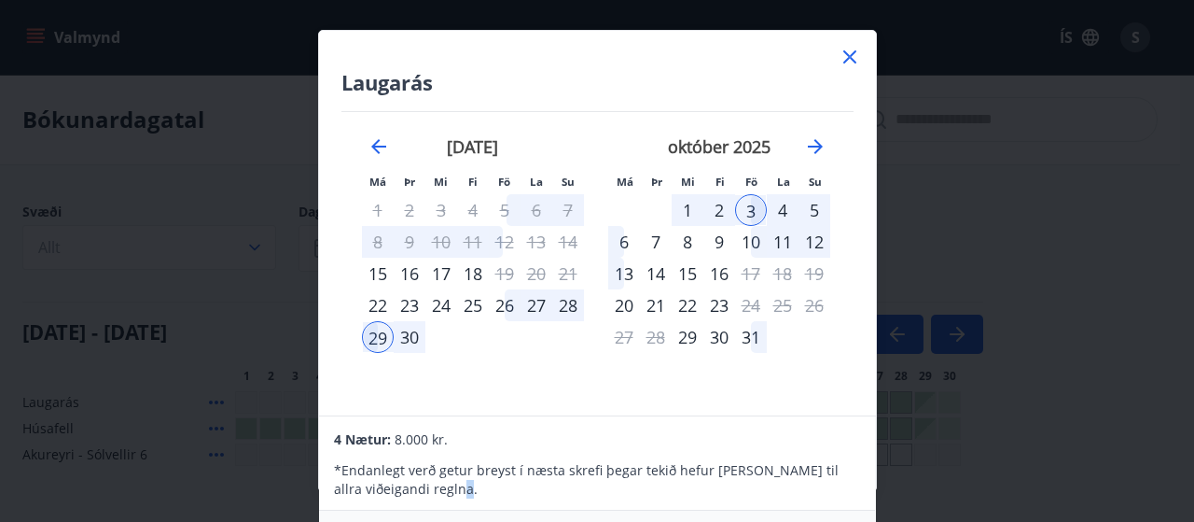
click at [557, 484] on p "* Endanlegt verð getur breyst í næsta skrefi þegar tekið hefur [PERSON_NAME] ti…" at bounding box center [597, 479] width 526 height 37
click at [498, 481] on p "* Endanlegt verð getur breyst í næsta skrefi þegar tekið hefur [PERSON_NAME] ti…" at bounding box center [597, 479] width 526 height 37
click at [877, 521] on div "Laugarás Má Þr Mi Fi Fö La Su Má Þr Mi Fi Fö La Su [DATE] 1 2 3 4 5 6 7 8 9 10 …" at bounding box center [597, 261] width 1194 height 522
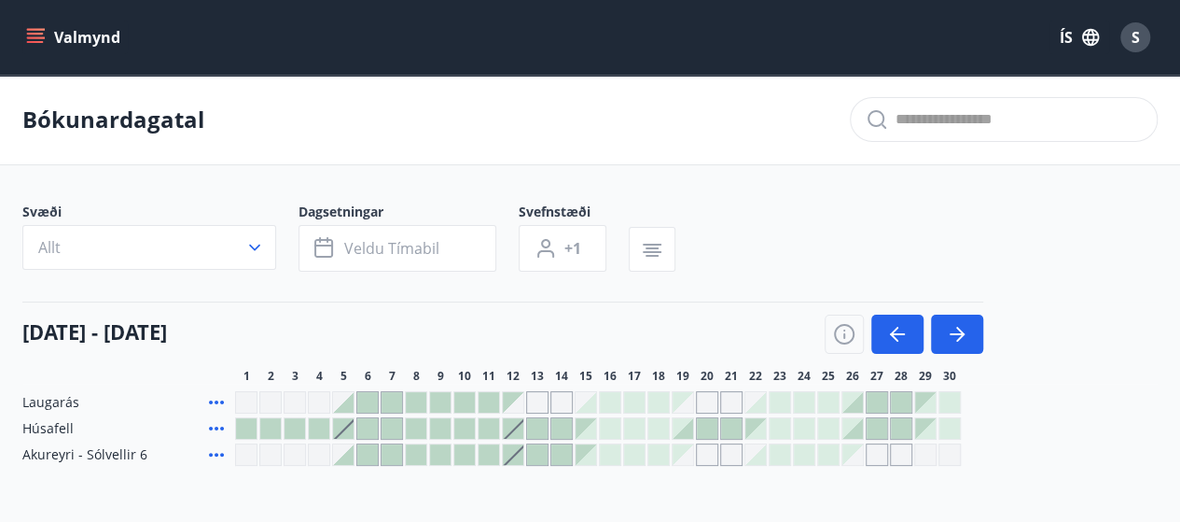
click at [931, 406] on div at bounding box center [925, 402] width 21 height 21
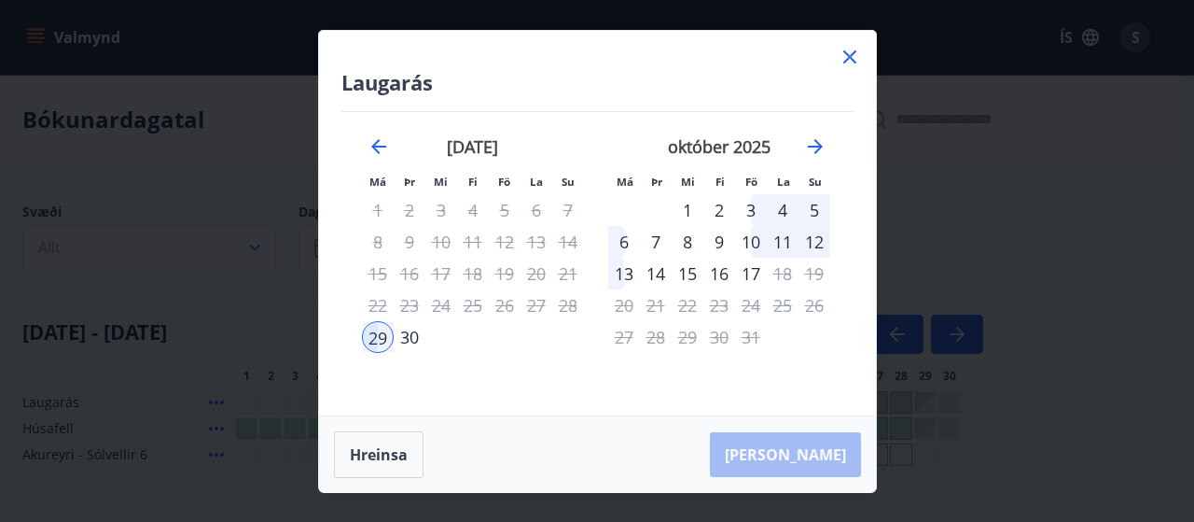
click at [376, 329] on div "29" at bounding box center [378, 337] width 32 height 32
click at [747, 213] on div "3" at bounding box center [751, 210] width 32 height 32
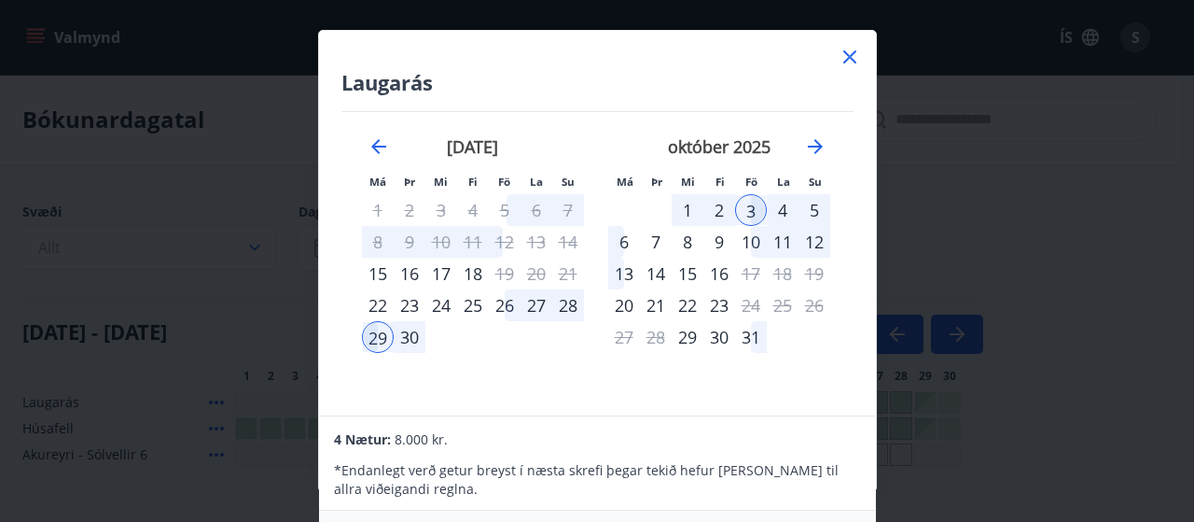
click at [869, 251] on div "Laugarás Má Þr Mi Fi Fö La Su Má Þr Mi Fi Fö La Su [DATE] 1 2 3 4 5 6 7 8 9 10 …" at bounding box center [597, 223] width 557 height 384
click at [855, 250] on div "Laugarás Má Þr Mi Fi Fö La Su Má Þr Mi Fi Fö La Su [DATE] 1 2 3 4 5 6 7 8 9 10 …" at bounding box center [597, 223] width 557 height 384
click at [868, 340] on div "Laugarás Má Þr Mi Fi Fö La Su Má Þr Mi Fi Fö La Su [DATE] 1 2 3 4 5 6 7 8 9 10 …" at bounding box center [597, 223] width 557 height 384
drag, startPoint x: 867, startPoint y: 341, endPoint x: 851, endPoint y: 438, distance: 98.3
click at [851, 438] on div "4 Nætur: 8.000 kr." at bounding box center [597, 438] width 526 height 22
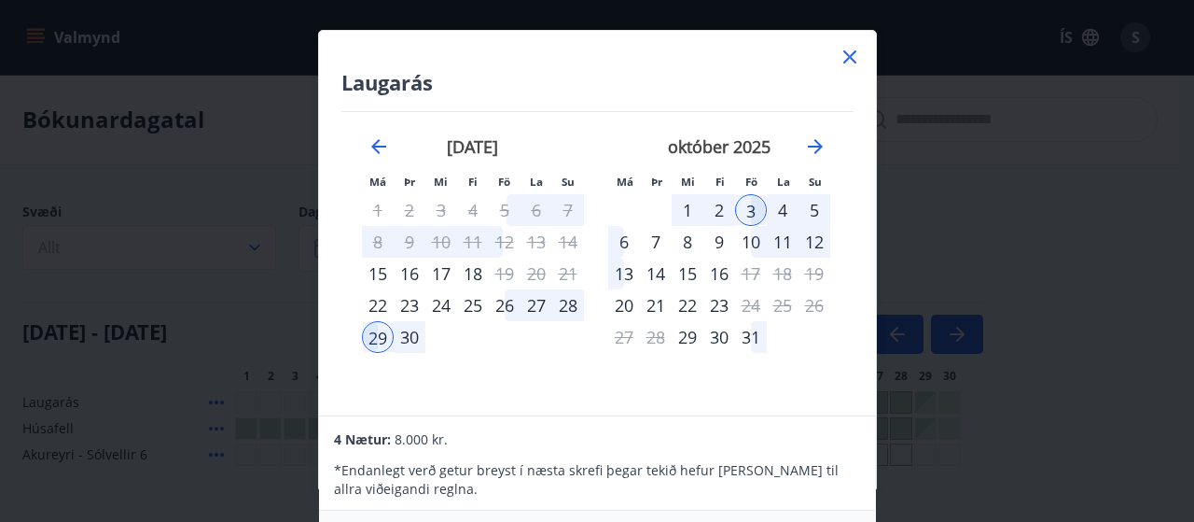
click at [853, 453] on div "* Endanlegt verð getur breyst í næsta skrefi þegar tekið hefur [PERSON_NAME] ti…" at bounding box center [597, 474] width 526 height 49
drag, startPoint x: 859, startPoint y: 482, endPoint x: 853, endPoint y: 453, distance: 30.6
click at [853, 453] on div "* Endanlegt verð getur breyst í næsta skrefi þegar tekið hefur [PERSON_NAME] ti…" at bounding box center [597, 474] width 526 height 49
click at [876, 518] on div "Laugarás Má Þr Mi Fi Fö La Su Má Þr Mi Fi Fö La Su [DATE] 1 2 3 4 5 6 7 8 9 10 …" at bounding box center [597, 261] width 1194 height 522
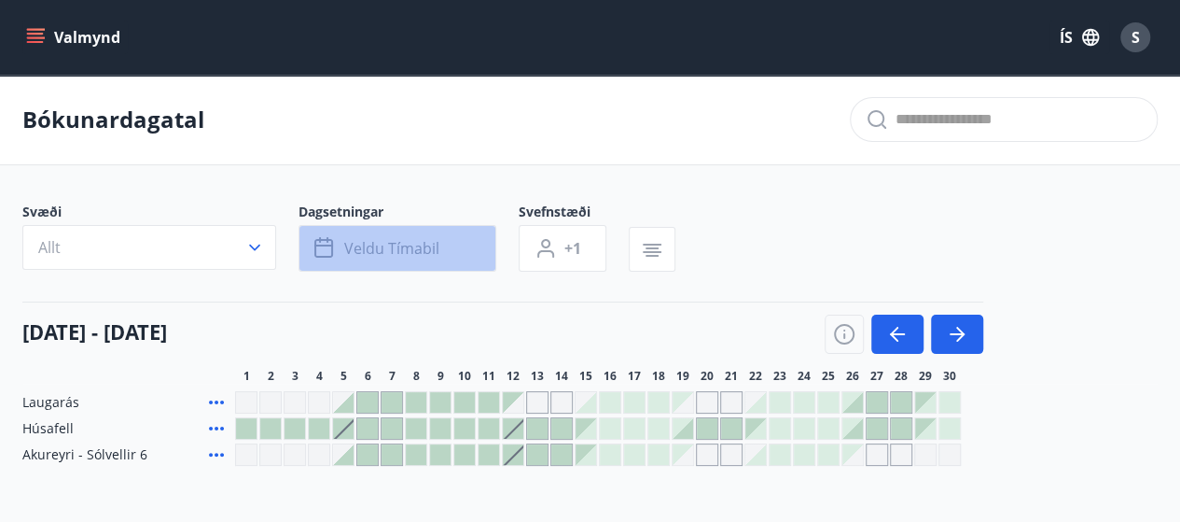
click at [339, 237] on button "Veldu tímabil" at bounding box center [398, 248] width 198 height 47
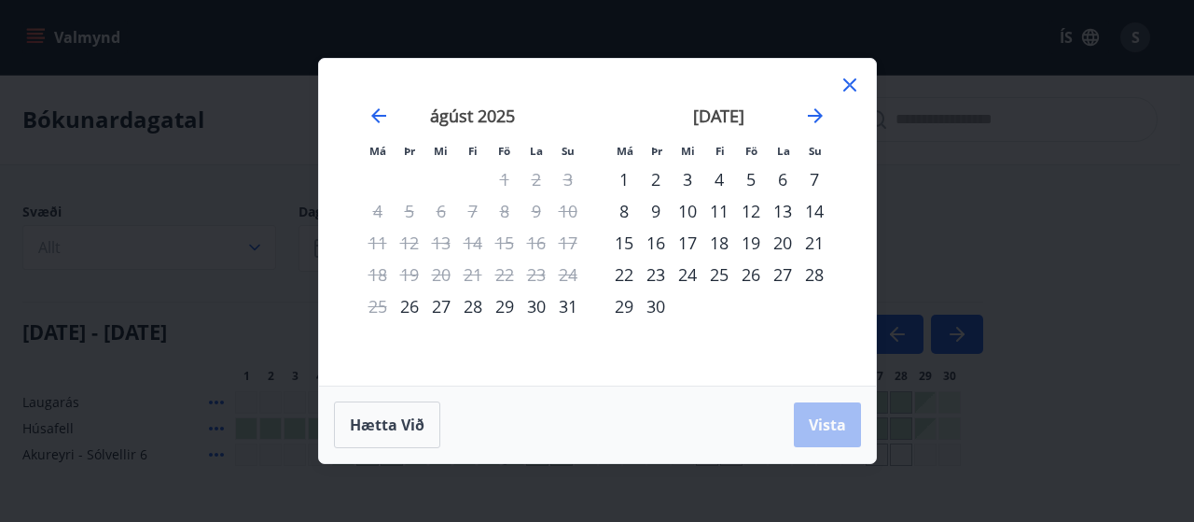
click at [623, 307] on div "29" at bounding box center [624, 306] width 32 height 32
click at [810, 117] on icon "Move forward to switch to the next month." at bounding box center [815, 115] width 15 height 15
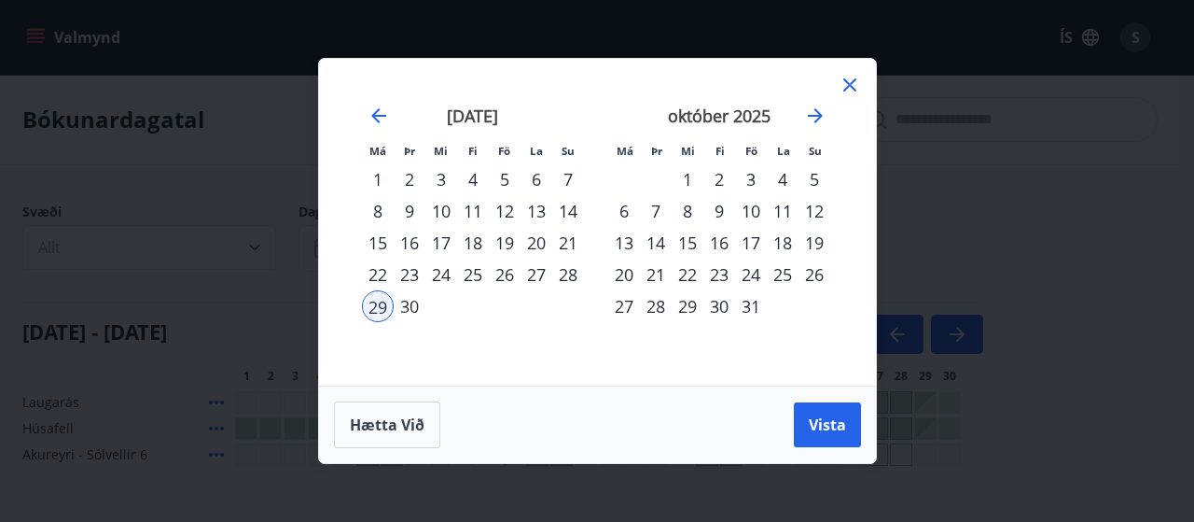
click at [757, 180] on div "3" at bounding box center [751, 179] width 32 height 32
click at [848, 89] on icon at bounding box center [850, 85] width 22 height 22
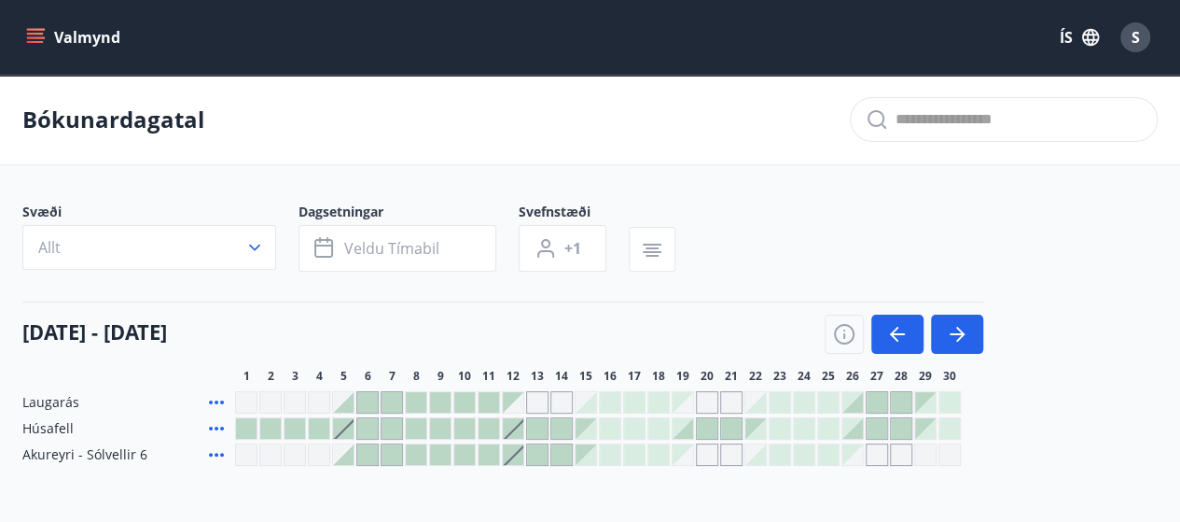
click at [924, 410] on div at bounding box center [925, 402] width 21 height 21
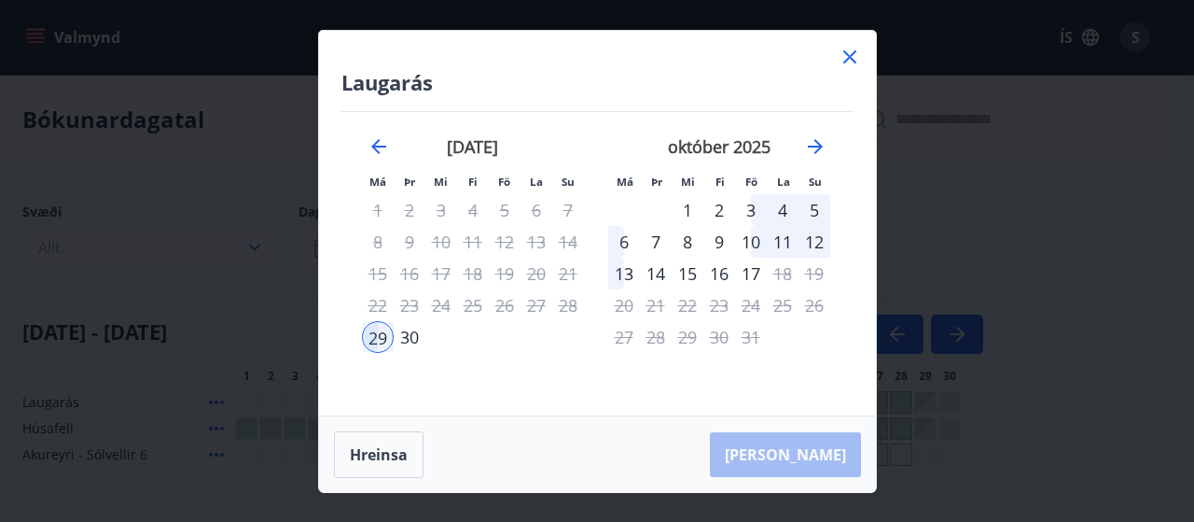
click at [752, 213] on div "3" at bounding box center [751, 210] width 32 height 32
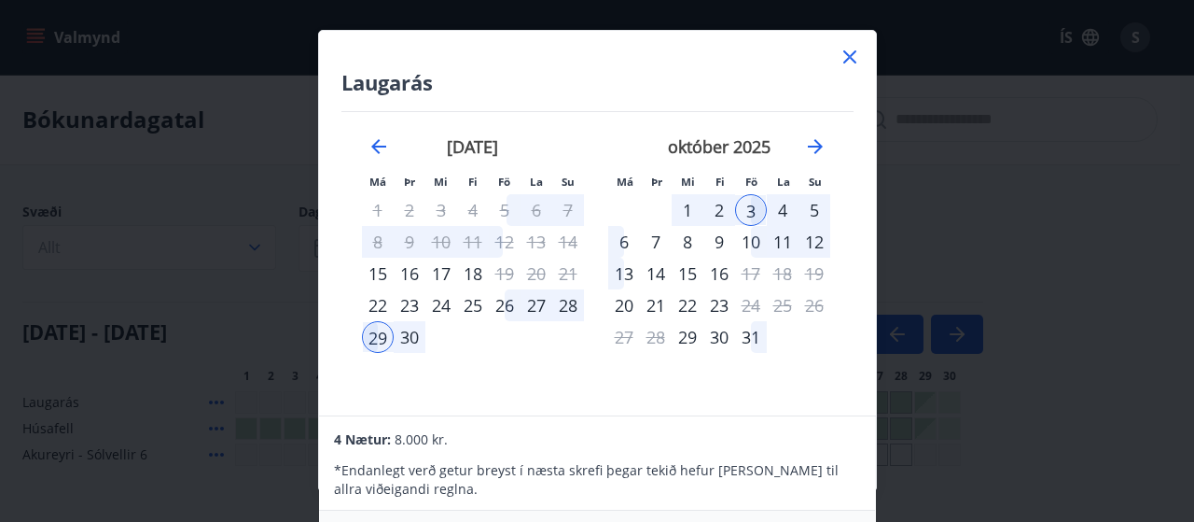
click at [809, 447] on div "4 Nætur: 8.000 kr." at bounding box center [597, 438] width 526 height 22
click at [801, 442] on div "4 Nætur: 8.000 kr." at bounding box center [597, 438] width 526 height 22
drag, startPoint x: 927, startPoint y: 492, endPoint x: 837, endPoint y: 472, distance: 92.6
click at [837, 472] on div "Laugarás Má Þr Mi Fi Fö La Su Má Þr Mi Fi Fö La Su [DATE] 1 2 3 4 5 6 7 8 9 10 …" at bounding box center [597, 261] width 1194 height 522
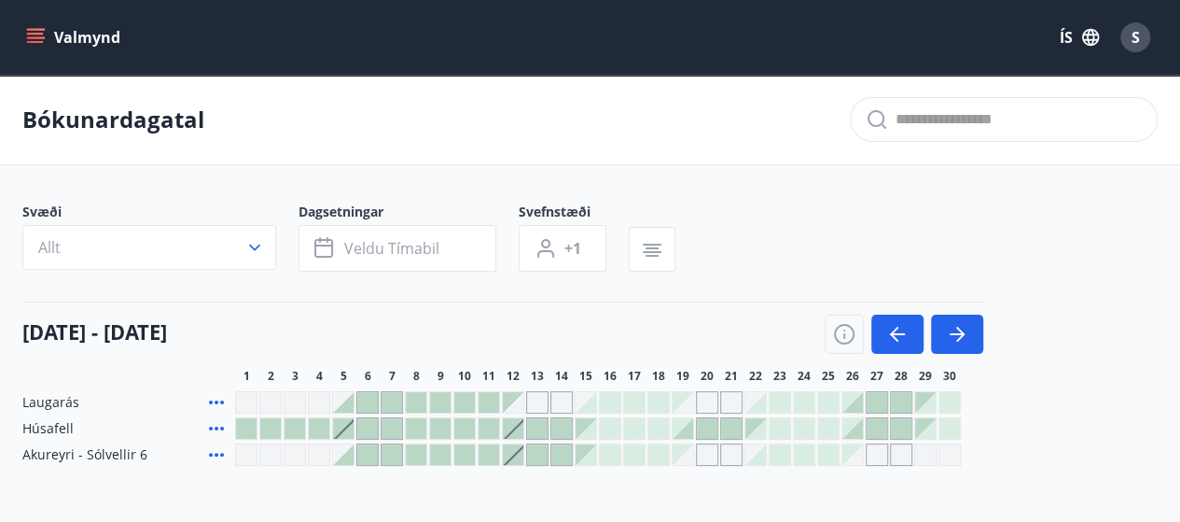
click at [837, 472] on div "Bókunardagatal Svæði Allt Dagsetningar Veldu tímabil Svefnstæði +1 [DATE] - [DA…" at bounding box center [590, 308] width 1180 height 466
click at [923, 403] on div at bounding box center [925, 402] width 21 height 21
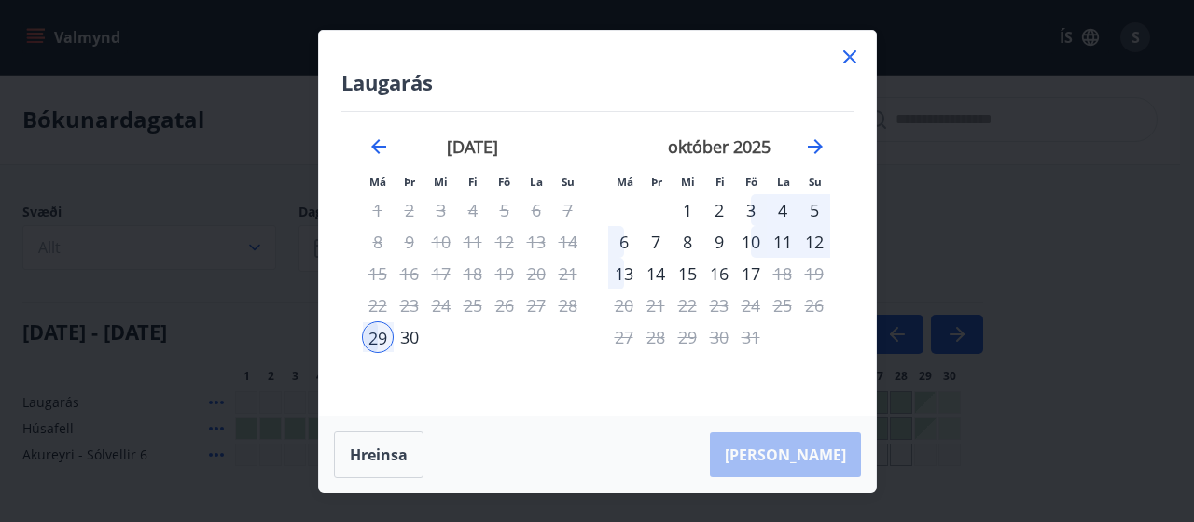
click at [746, 216] on div "3" at bounding box center [751, 210] width 32 height 32
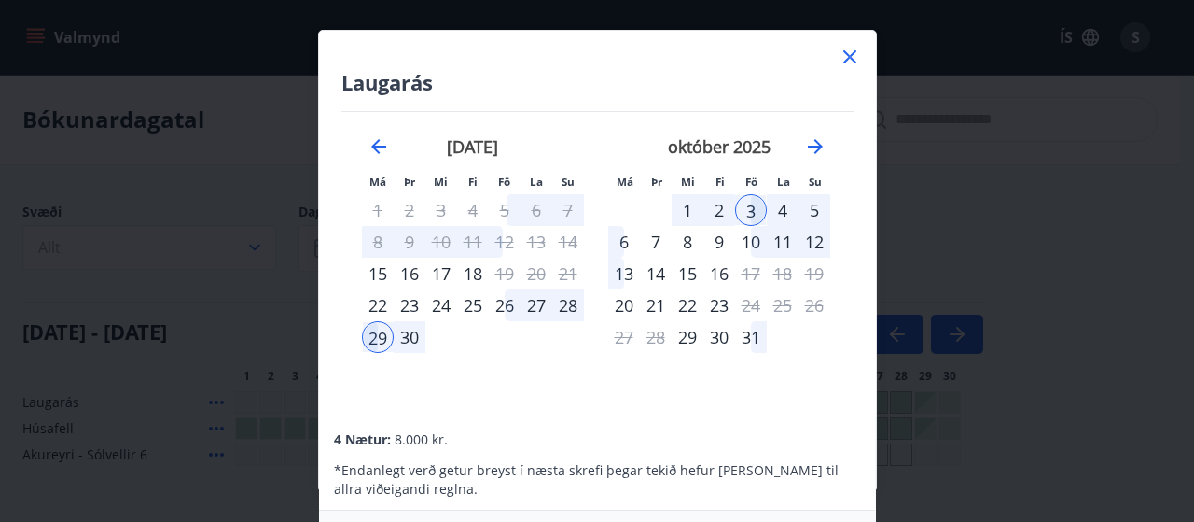
click at [845, 85] on h4 "Laugarás" at bounding box center [598, 82] width 512 height 28
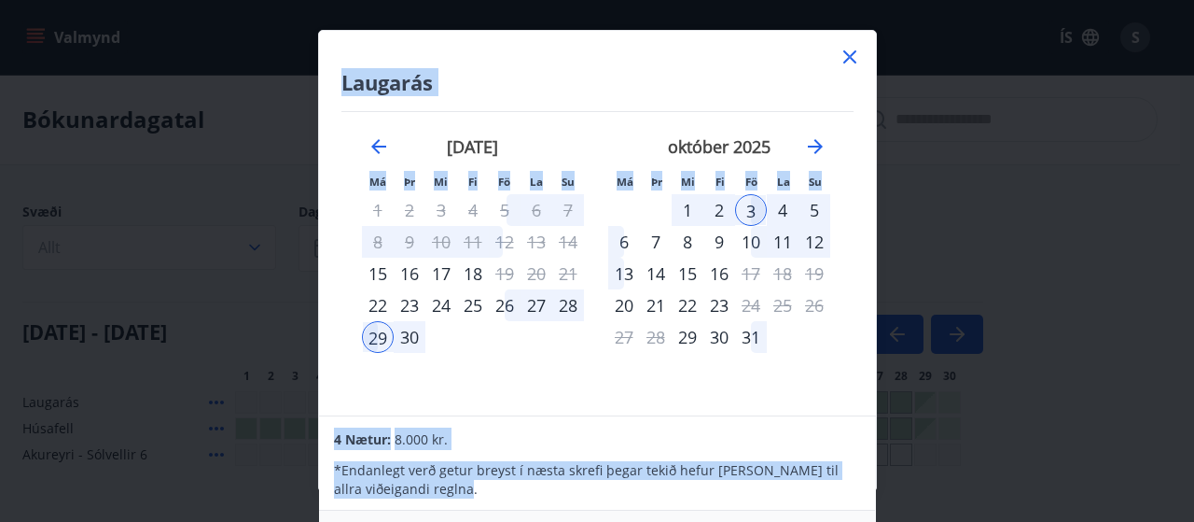
drag, startPoint x: 876, startPoint y: 488, endPoint x: 866, endPoint y: 520, distance: 33.3
click at [866, 520] on div "Laugarás Má Þr Mi Fi Fö La Su Má Þr Mi Fi Fö La Su [DATE] 1 2 3 4 5 6 7 8 9 10 …" at bounding box center [597, 261] width 1194 height 522
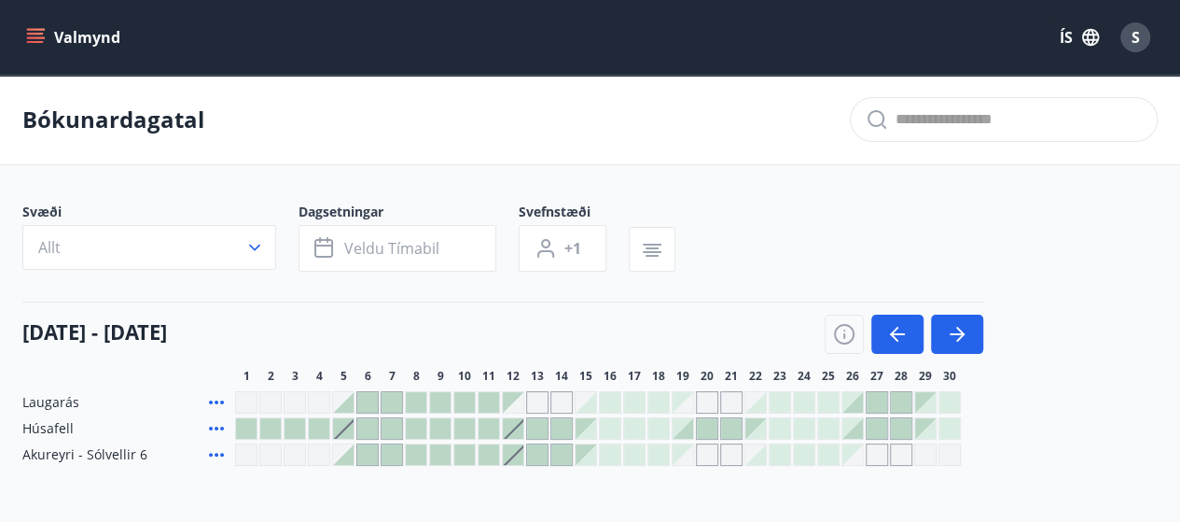
click at [923, 400] on div at bounding box center [925, 402] width 21 height 21
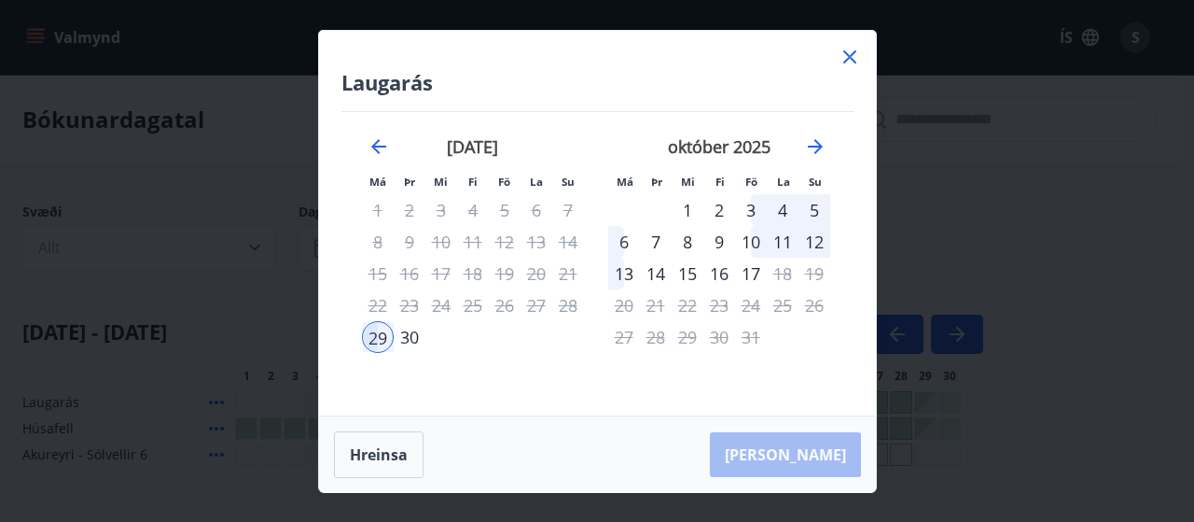
click at [750, 209] on div "3" at bounding box center [751, 210] width 32 height 32
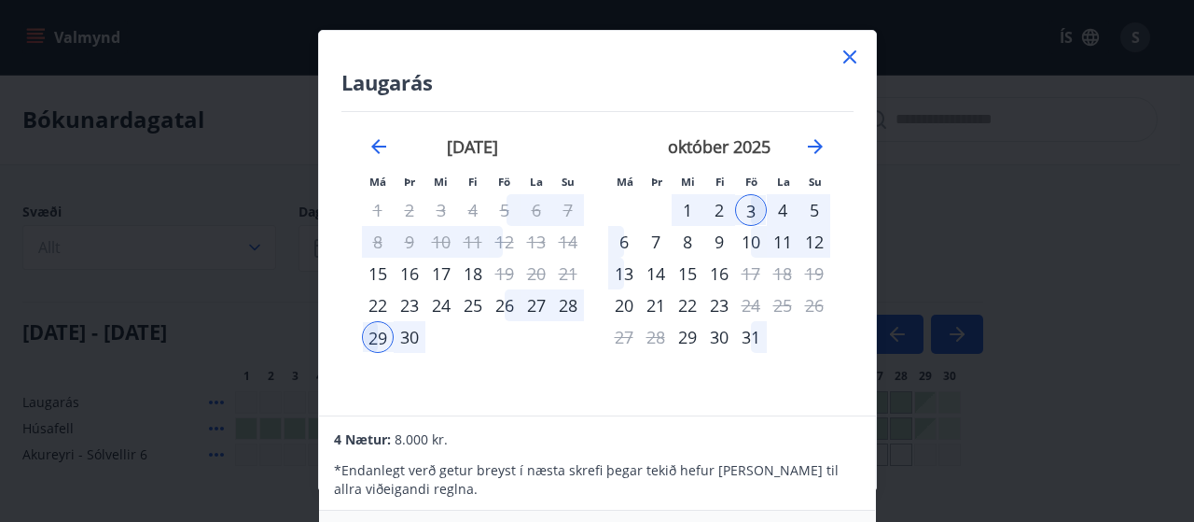
drag, startPoint x: 869, startPoint y: 495, endPoint x: 740, endPoint y: 404, distance: 157.9
click at [740, 404] on div "Laugarás Má Þr Mi Fi Fö La Su Má Þr Mi Fi Fö La Su [DATE] 1 2 3 4 5 6 7 8 9 10 …" at bounding box center [597, 223] width 557 height 384
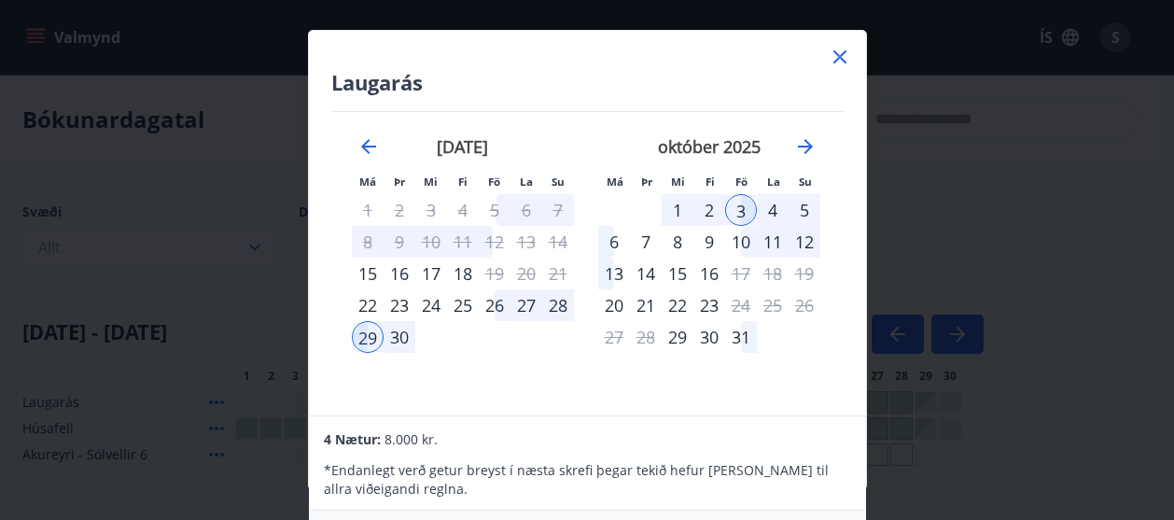
click at [866, 452] on div "Laugarás Má Þr Mi Fi Fö La Su Má Þr Mi Fi Fö La Su [DATE] 1 2 3 4 5 6 7 8 9 10 …" at bounding box center [587, 260] width 1174 height 520
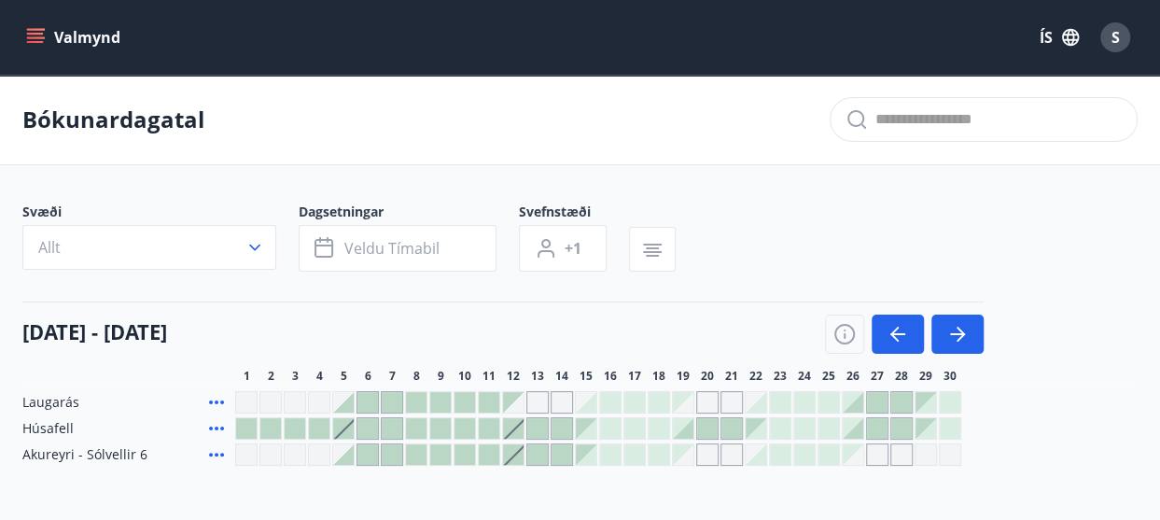
click at [866, 452] on div "Gráir dagar eru ekki bókanlegir" at bounding box center [877, 454] width 22 height 22
drag, startPoint x: 676, startPoint y: 411, endPoint x: 700, endPoint y: 415, distance: 23.6
click at [700, 415] on div "Laugarás Húsafell Akureyri - [GEOGRAPHIC_DATA] 6" at bounding box center [579, 428] width 1115 height 75
click at [932, 397] on div at bounding box center [925, 402] width 21 height 21
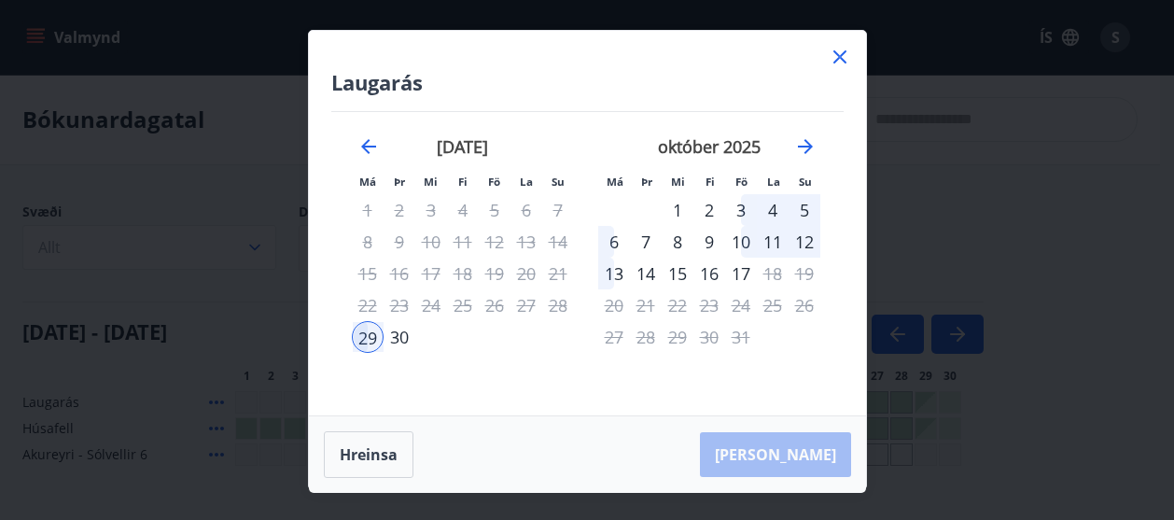
click at [748, 216] on div "3" at bounding box center [741, 210] width 32 height 32
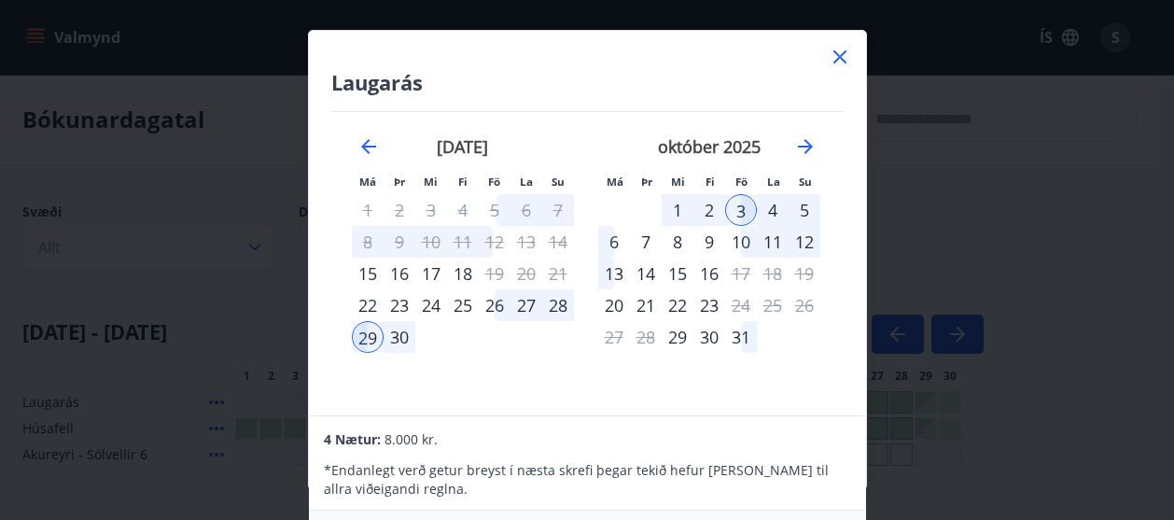
click at [228, 293] on div "Laugarás Má Þr Mi Fi Fö La Su Má Þr Mi Fi Fö La Su [DATE] 1 2 3 4 5 6 7 8 9 10 …" at bounding box center [587, 260] width 1174 height 520
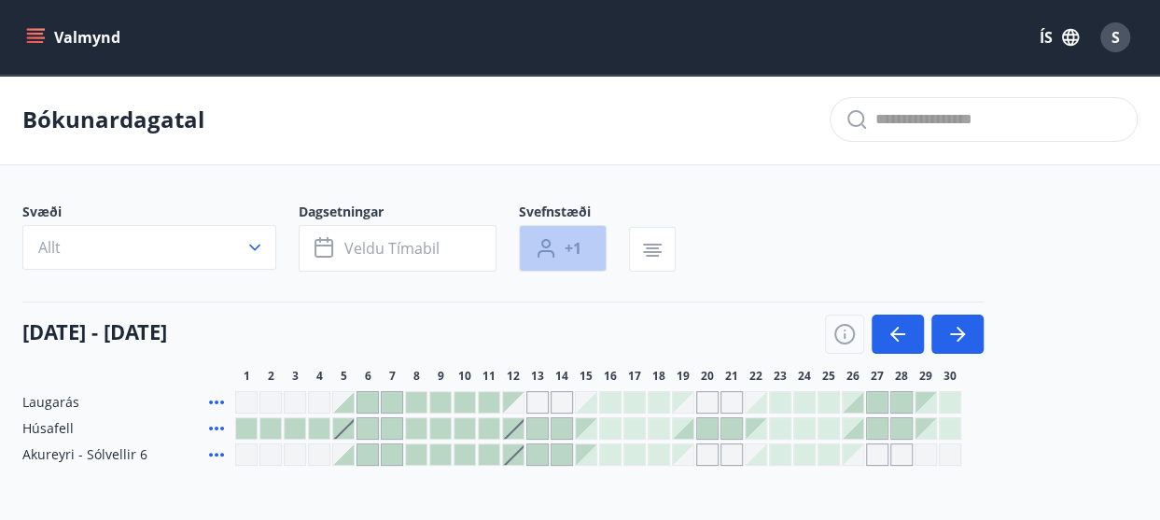
click at [576, 247] on span "+1" at bounding box center [573, 248] width 17 height 21
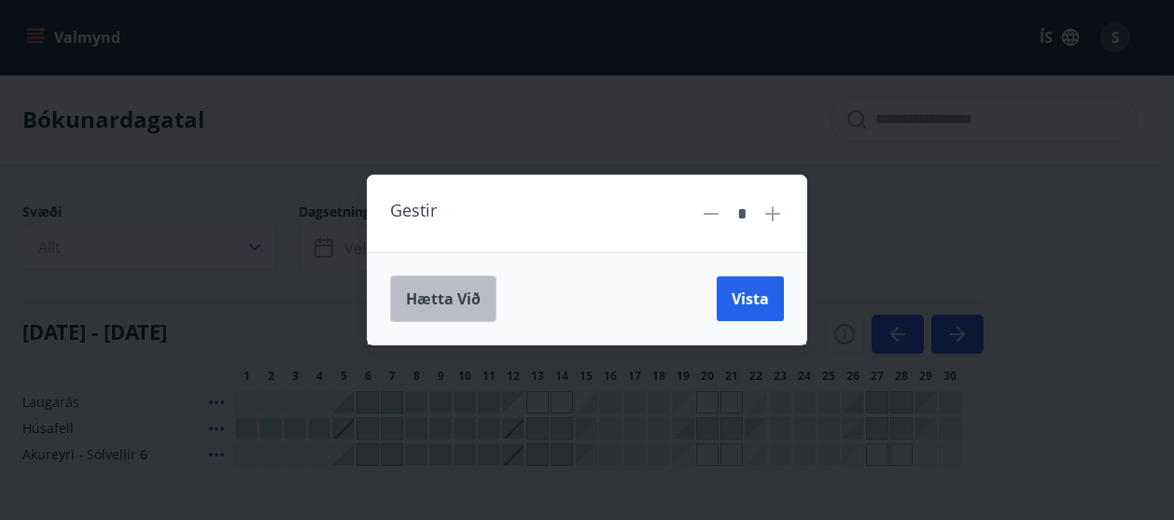
click at [483, 301] on button "Hætta við" at bounding box center [443, 298] width 106 height 47
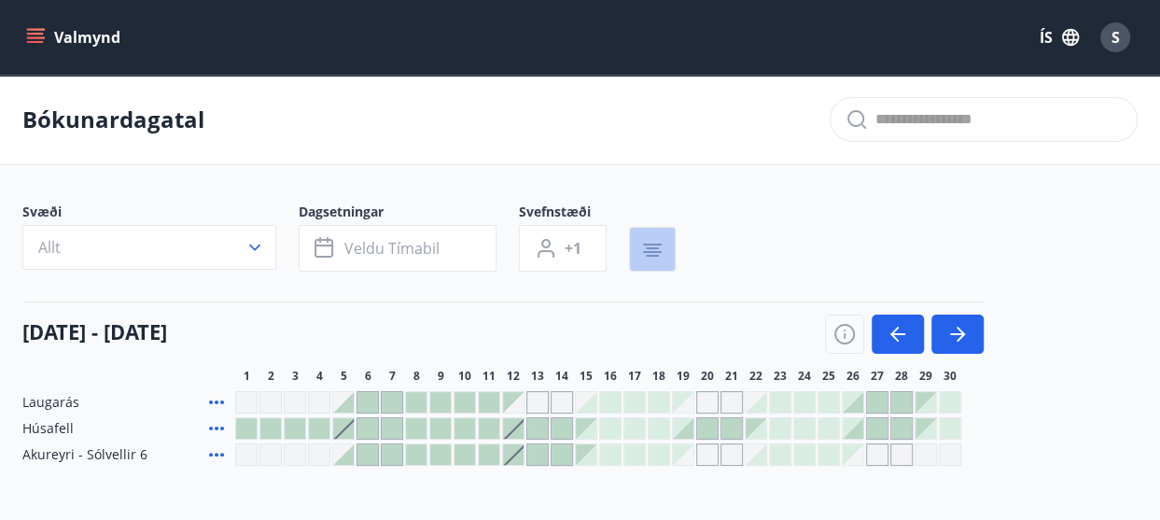
click at [657, 253] on icon "button" at bounding box center [652, 250] width 22 height 22
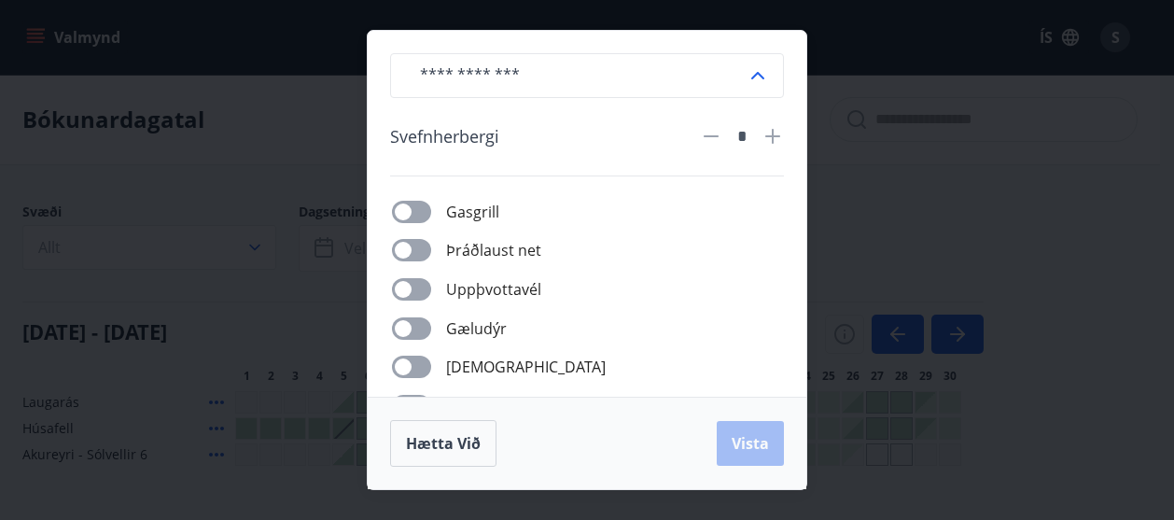
click at [907, 232] on div "​ [PERSON_NAME] * [PERSON_NAME] net Uppþvottavél Gæludýr Þurrkari Heitur pottur…" at bounding box center [587, 260] width 1174 height 520
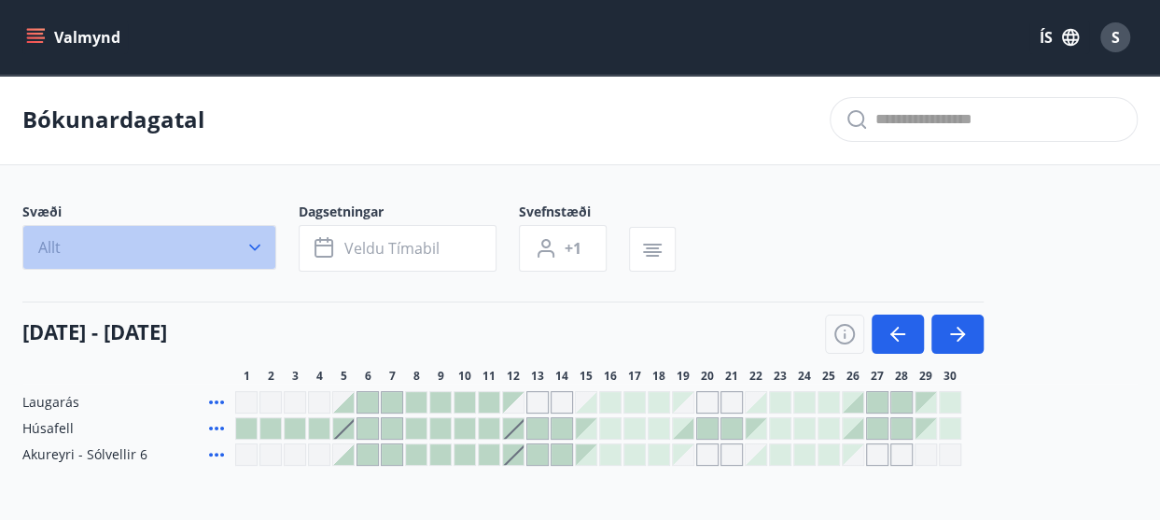
click at [208, 261] on button "Allt" at bounding box center [149, 247] width 254 height 45
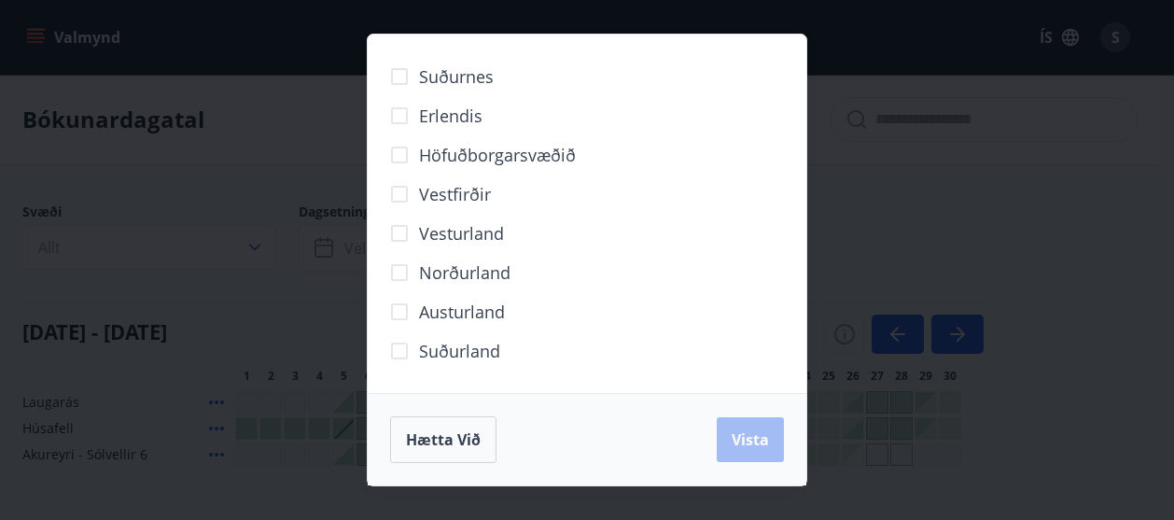
click at [446, 358] on span "Suðurland" at bounding box center [459, 351] width 81 height 24
click at [103, 214] on div "Suðurnes Erlendis Höfuðborgarsvæðið [GEOGRAPHIC_DATA] [GEOGRAPHIC_DATA] [GEOGRA…" at bounding box center [587, 260] width 1174 height 520
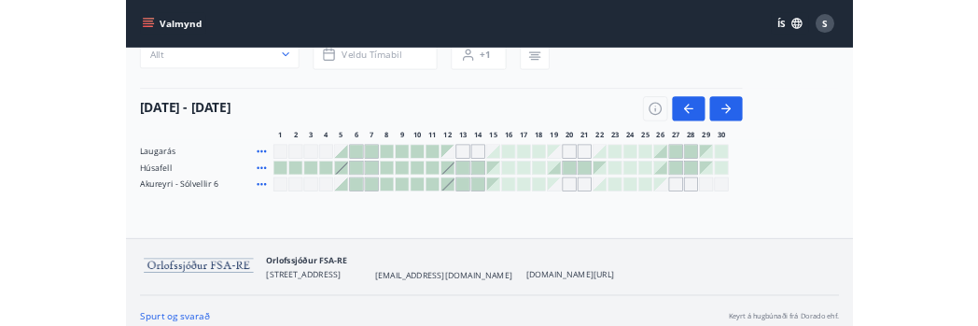
scroll to position [166, 0]
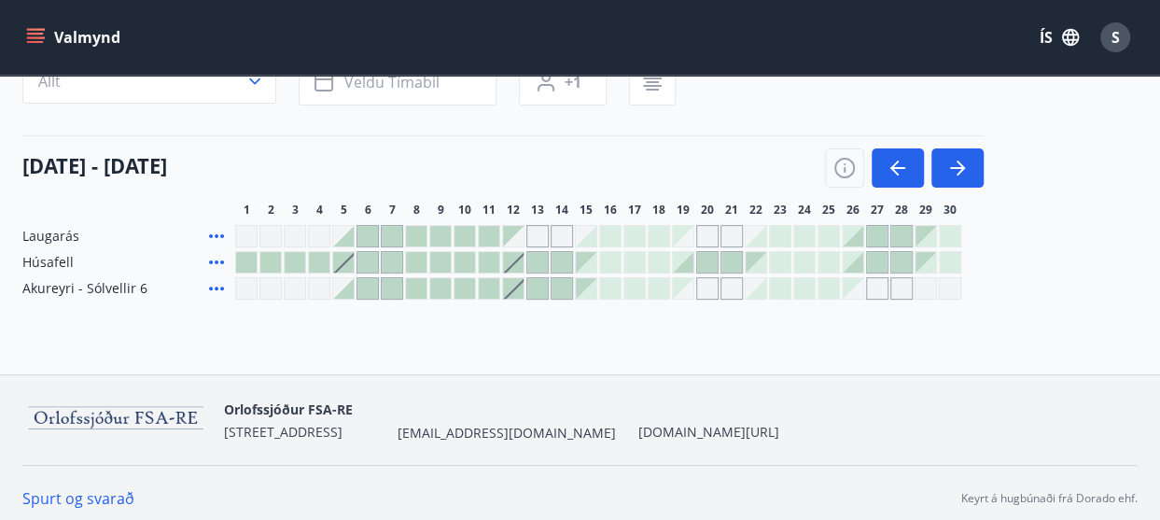
click at [927, 237] on div at bounding box center [925, 236] width 21 height 21
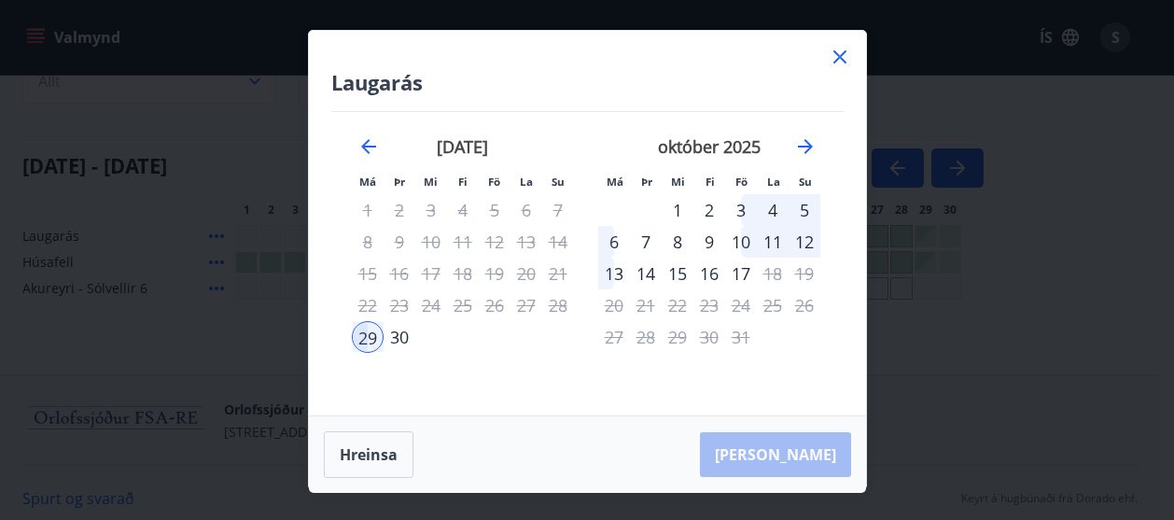
click at [745, 214] on div "3" at bounding box center [741, 210] width 32 height 32
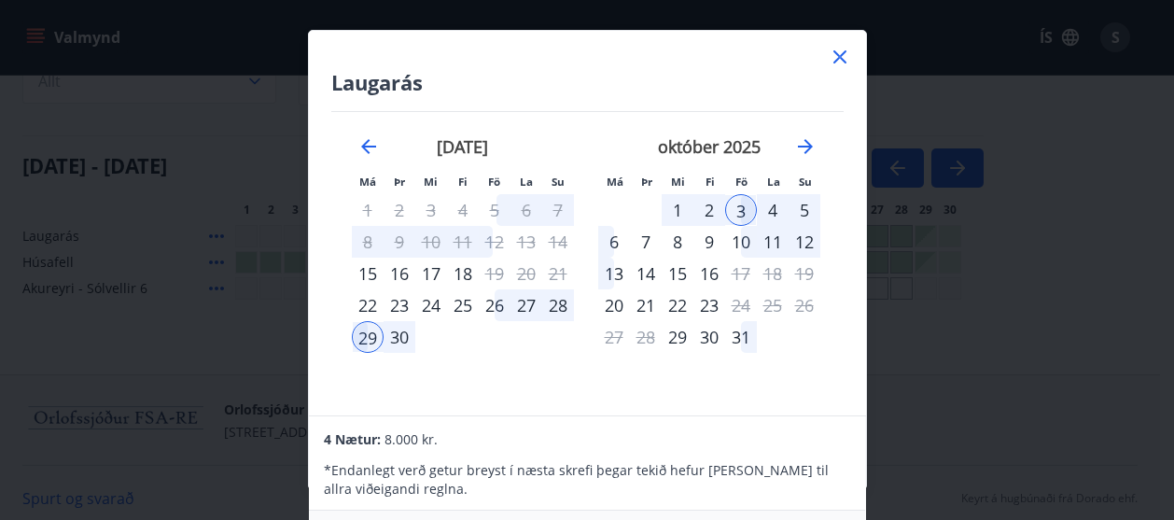
drag, startPoint x: 787, startPoint y: 275, endPoint x: 765, endPoint y: 404, distance: 130.5
click at [765, 404] on div "Laugarás Má Þr Mi Fi Fö La Su Má Þr Mi Fi Fö La Su [DATE] 1 2 3 4 5 6 7 8 9 10 …" at bounding box center [587, 223] width 557 height 384
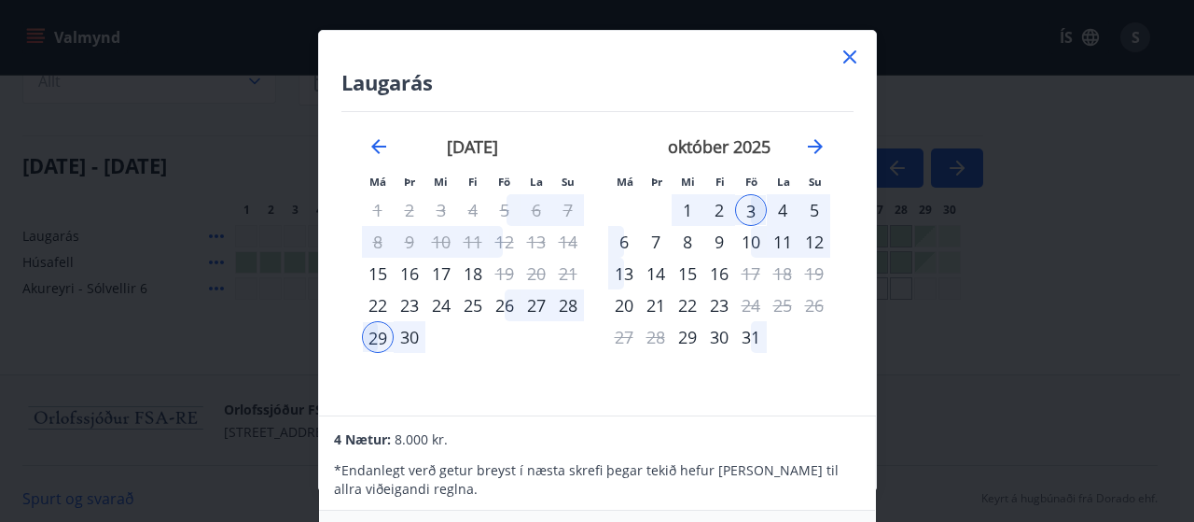
click at [875, 497] on div "4 Nætur: 8.000 kr. * Endanlegt verð getur breyst í næsta skrefi þegar tekið hef…" at bounding box center [597, 501] width 557 height 172
drag, startPoint x: 876, startPoint y: 488, endPoint x: 879, endPoint y: 521, distance: 32.8
click at [879, 521] on div "Laugarás Má Þr Mi Fi Fö La Su Má Þr Mi Fi Fö La Su [DATE] 1 2 3 4 5 6 7 8 9 10 …" at bounding box center [597, 261] width 1194 height 522
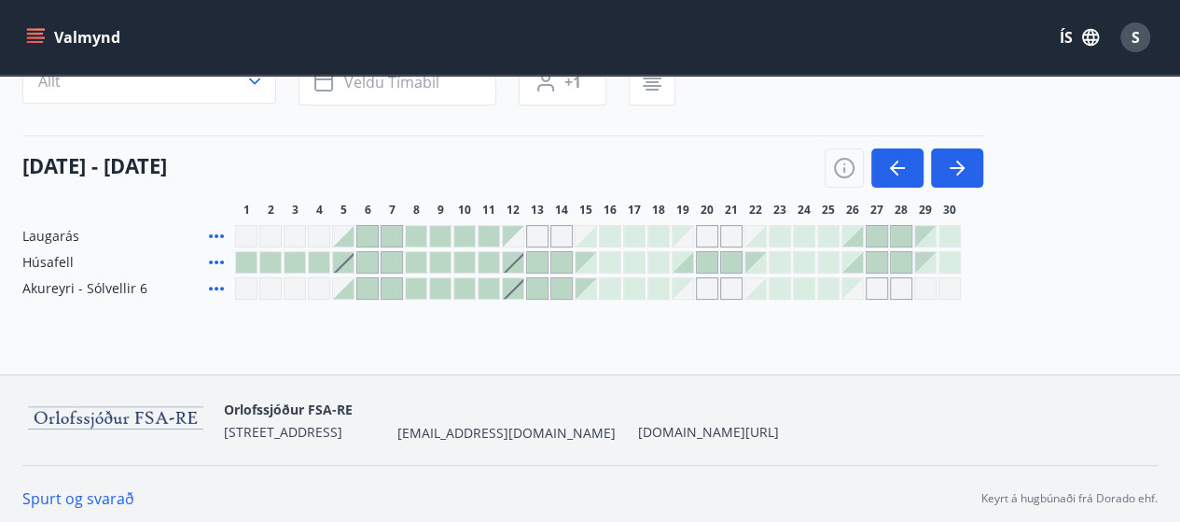
drag, startPoint x: 929, startPoint y: 232, endPoint x: 473, endPoint y: 333, distance: 467.3
click at [473, 333] on div "Bókunardagatal Svæði Allt Dagsetningar Veldu tímabil Svefnstæði +1 [DATE] - [DA…" at bounding box center [590, 142] width 1180 height 466
click at [933, 237] on div at bounding box center [925, 236] width 21 height 21
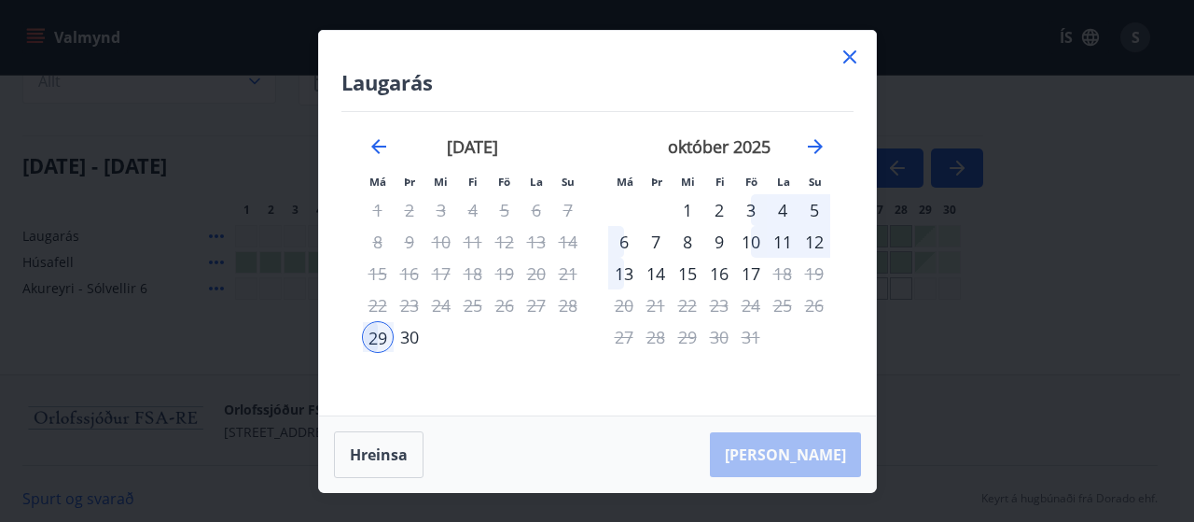
click at [750, 212] on div "3" at bounding box center [751, 210] width 32 height 32
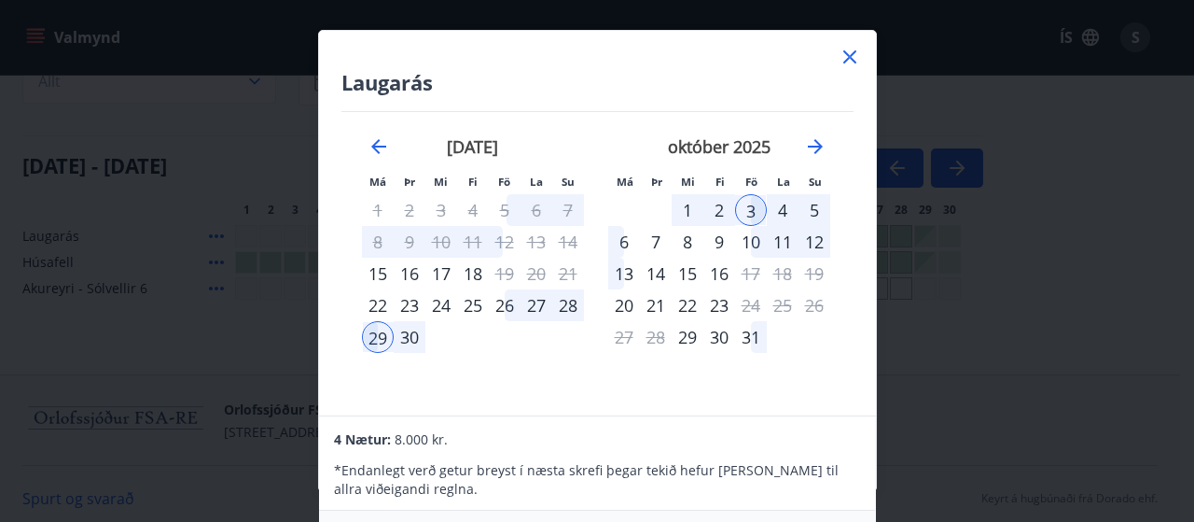
drag, startPoint x: 864, startPoint y: 482, endPoint x: 881, endPoint y: 509, distance: 31.8
click at [881, 509] on div "Laugarás Má Þr Mi Fi Fö La Su Má Þr Mi Fi Fö La Su [DATE] 1 2 3 4 5 6 7 8 9 10 …" at bounding box center [597, 261] width 1194 height 522
click at [874, 495] on div "Laugarás Má Þr Mi Fi Fö La Su Má Þr Mi Fi Fö La Su [DATE] 1 2 3 4 5 6 7 8 9 10 …" at bounding box center [597, 261] width 1194 height 522
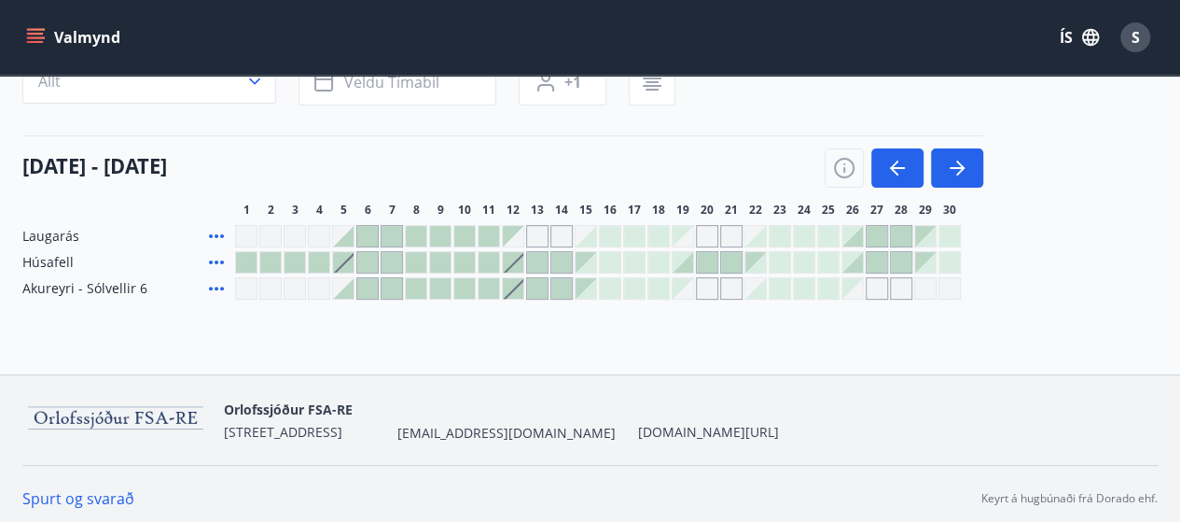
drag, startPoint x: 1186, startPoint y: 512, endPoint x: 771, endPoint y: 419, distance: 425.6
click at [771, 419] on nav "Orlofssjóður FSA-RE [STREET_ADDRESS] [EMAIL_ADDRESS][DOMAIN_NAME] [DOMAIN_NAME]…" at bounding box center [590, 419] width 1136 height 45
click at [925, 239] on div at bounding box center [925, 236] width 21 height 21
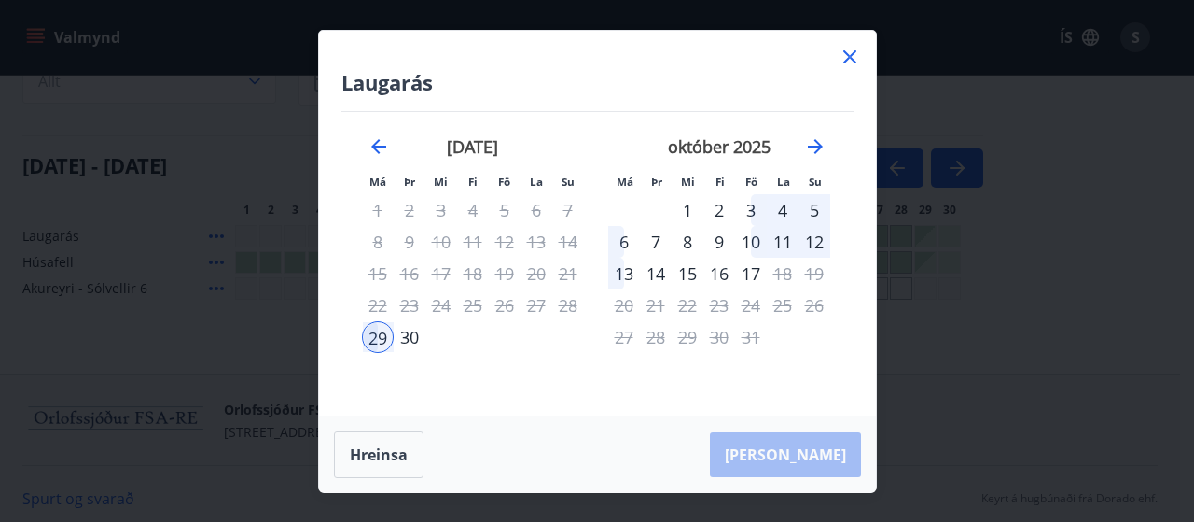
click at [757, 212] on div "3" at bounding box center [751, 210] width 32 height 32
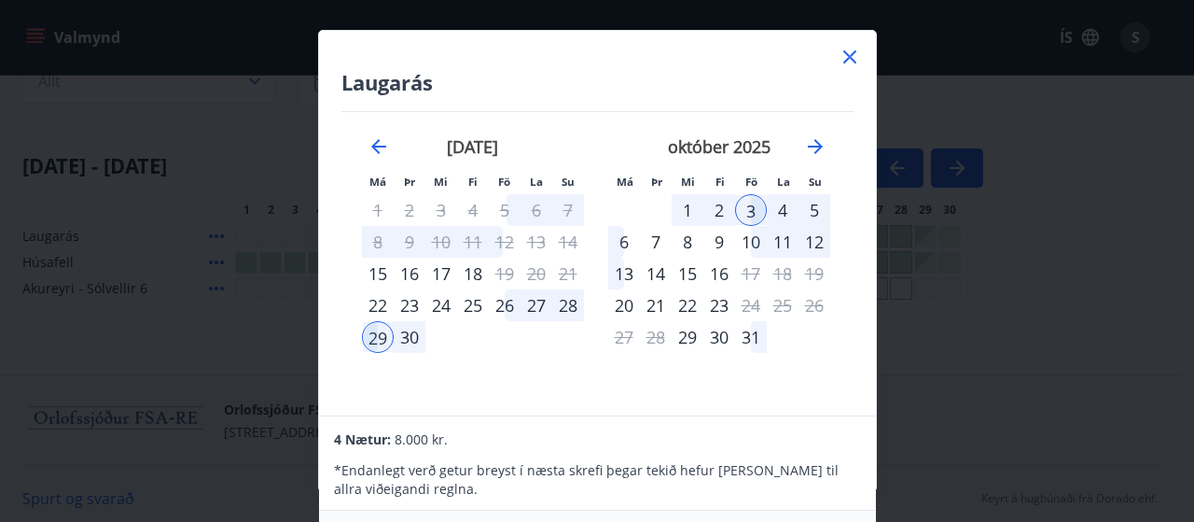
drag, startPoint x: 870, startPoint y: 484, endPoint x: 874, endPoint y: 507, distance: 22.9
click at [876, 510] on div "Laugarás Má Þr Mi Fi Fö La Su Má Þr Mi Fi Fö La Su [DATE] 1 2 3 4 5 6 7 8 9 10 …" at bounding box center [597, 261] width 1194 height 522
drag, startPoint x: 875, startPoint y: 508, endPoint x: 891, endPoint y: 521, distance: 20.5
click at [891, 521] on div "Laugarás Má Þr Mi Fi Fö La Su Má Þr Mi Fi Fö La Su [DATE] 1 2 3 4 5 6 7 8 9 10 …" at bounding box center [597, 261] width 1194 height 522
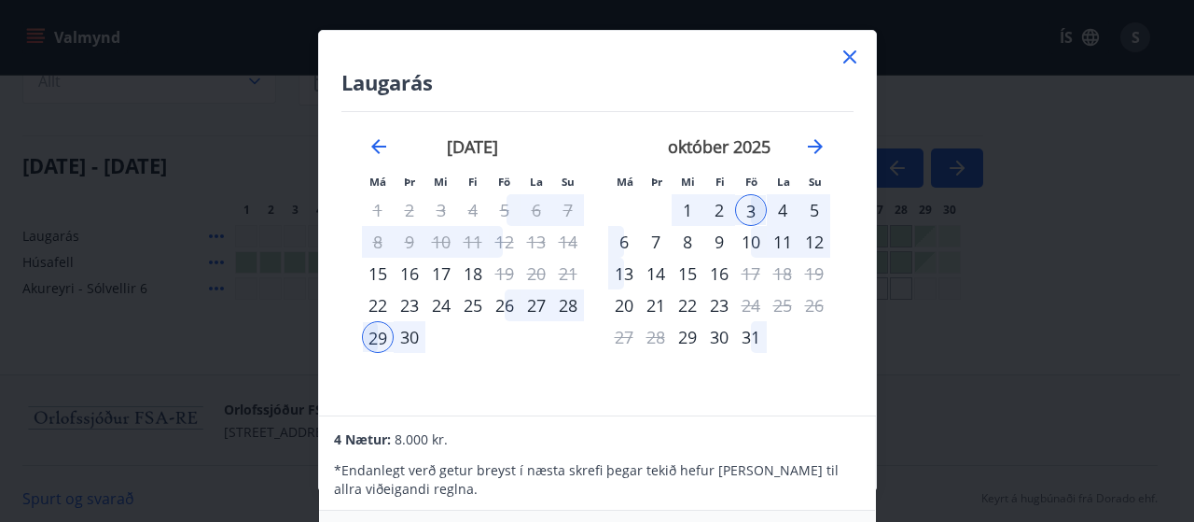
click at [734, 471] on p "* Endanlegt verð getur breyst í næsta skrefi þegar tekið hefur [PERSON_NAME] ti…" at bounding box center [597, 479] width 526 height 37
drag, startPoint x: 734, startPoint y: 471, endPoint x: 731, endPoint y: 436, distance: 35.7
click at [731, 436] on div "4 Nætur: 8.000 kr. * Endanlegt verð getur breyst í næsta skrefi þegar tekið hef…" at bounding box center [597, 463] width 556 height 94
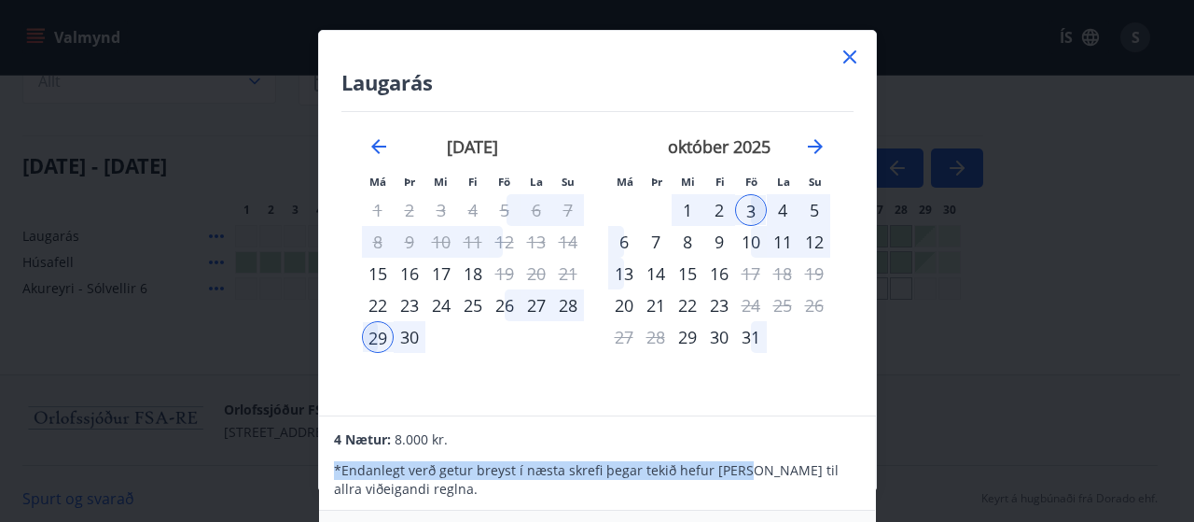
click at [731, 436] on div "4 Nætur: 8.000 kr." at bounding box center [597, 438] width 526 height 22
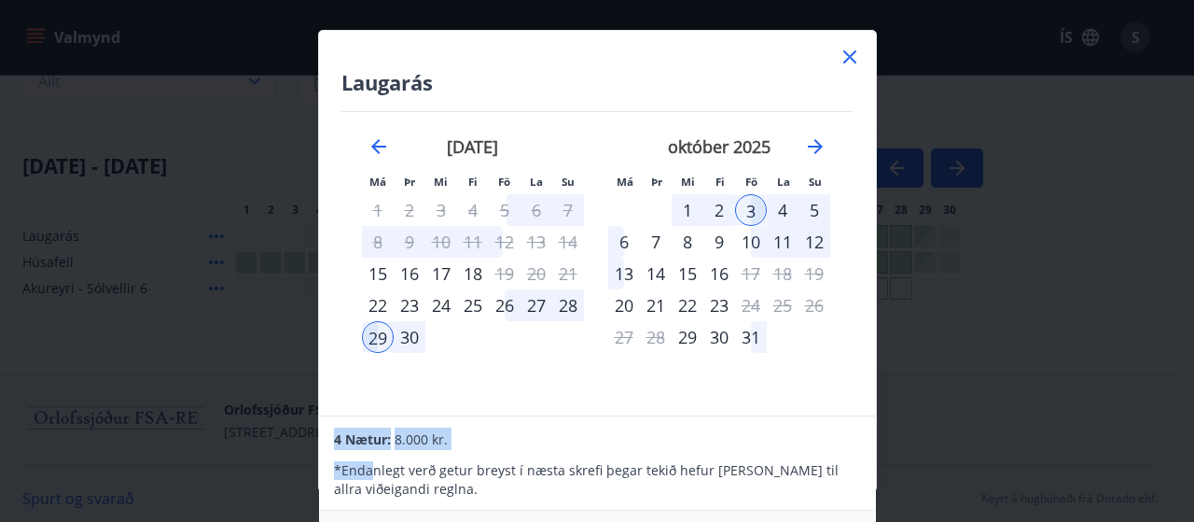
drag, startPoint x: 368, startPoint y: 473, endPoint x: 382, endPoint y: 350, distance: 124.0
click at [382, 350] on div "Laugarás Má Þr Mi Fi Fö La Su Má Þr Mi Fi Fö La Su [DATE] 1 2 3 4 5 6 7 8 9 10 …" at bounding box center [597, 261] width 559 height 462
click at [442, 443] on span "8.000 kr." at bounding box center [421, 439] width 53 height 18
click at [509, 356] on div "[DATE] 1 2 3 4 5 6 7 8 9 10 11 12 13 14 15 16 17 18 19 20 21 22 23 24 25 26 27 …" at bounding box center [473, 265] width 246 height 306
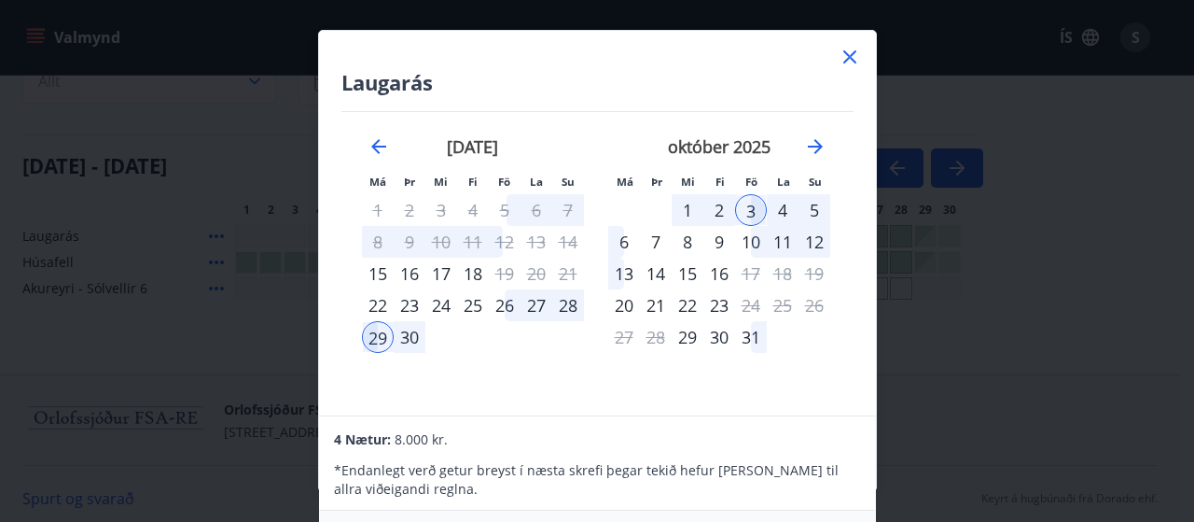
drag, startPoint x: 840, startPoint y: 499, endPoint x: 730, endPoint y: 495, distance: 110.2
click at [730, 495] on p "* Endanlegt verð getur breyst í næsta skrefi þegar tekið hefur [PERSON_NAME] ti…" at bounding box center [597, 479] width 526 height 37
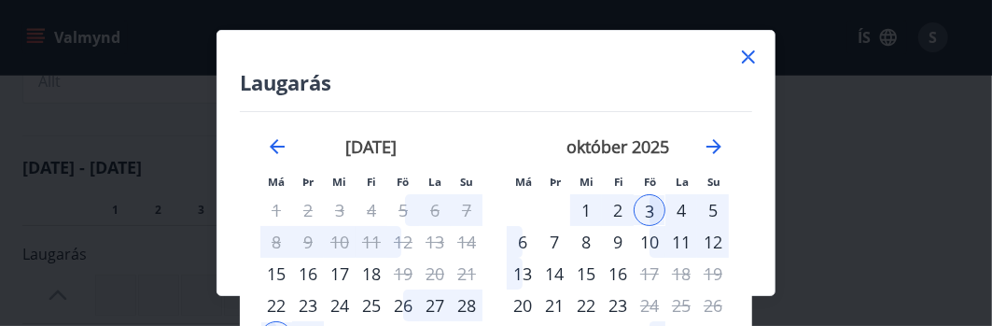
click at [801, 247] on div "Laugarás Má Þr Mi Fi Fö La Su Má Þr Mi Fi Fö La Su [DATE] 1 2 3 4 5 6 7 8 9 10 …" at bounding box center [496, 163] width 992 height 326
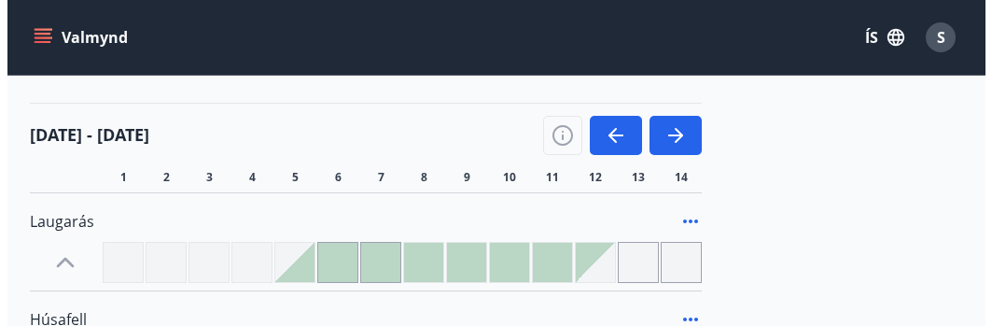
scroll to position [203, 0]
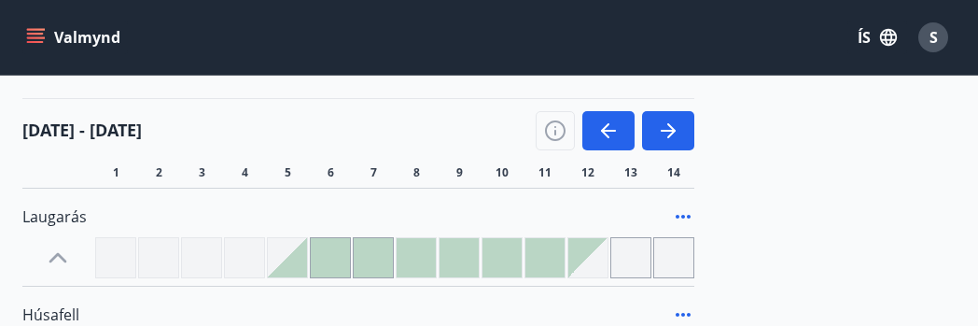
click at [732, 188] on div "Laugarás Húsafell Akureyri - [GEOGRAPHIC_DATA] 6" at bounding box center [488, 331] width 933 height 286
click at [682, 142] on button "button" at bounding box center [668, 130] width 52 height 39
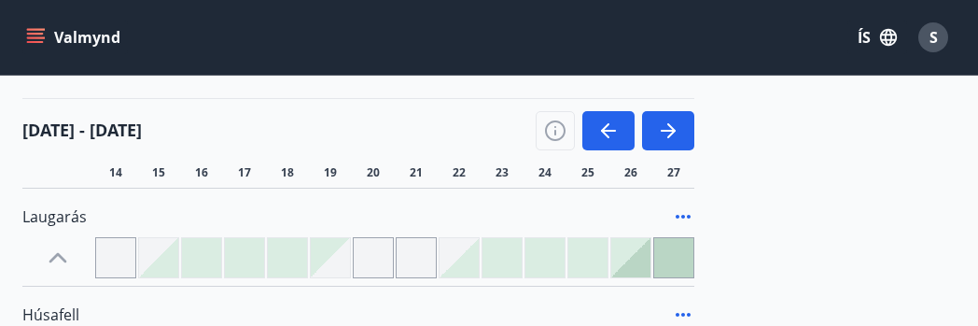
click at [658, 270] on div at bounding box center [673, 257] width 39 height 39
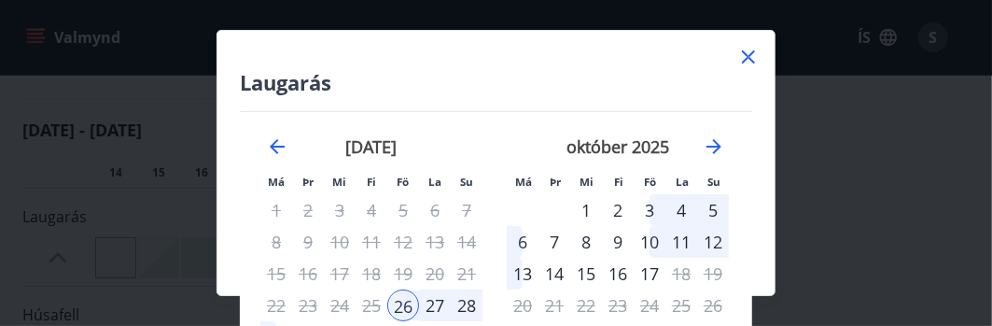
click at [762, 206] on div "Laugarás Má Þr Mi Fi Fö La Su Má Þr Mi Fi Fö La Su [DATE] 1 2 3 4 5 6 7 8 9 10 …" at bounding box center [495, 223] width 557 height 384
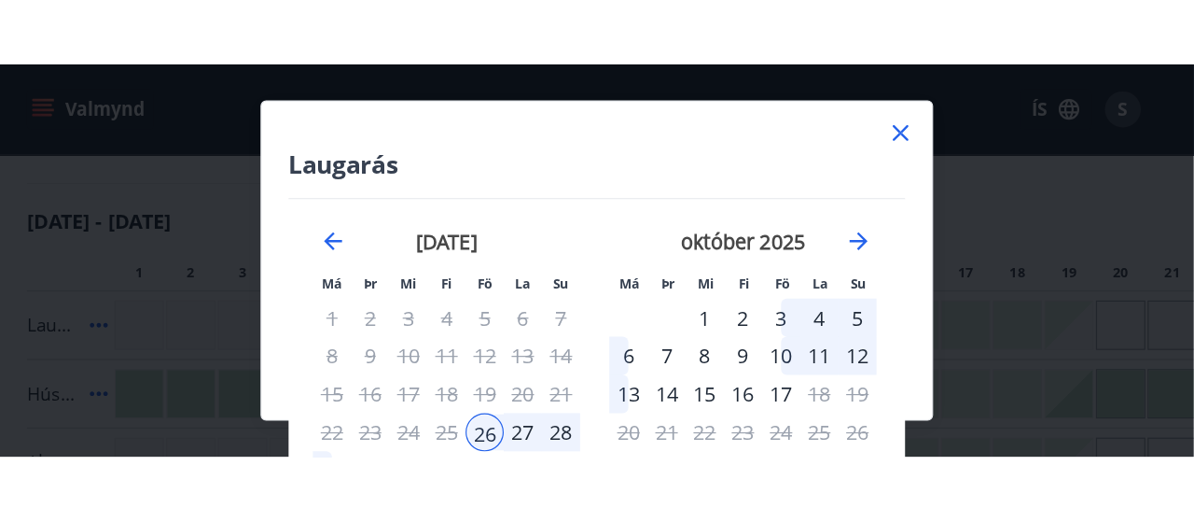
scroll to position [174, 0]
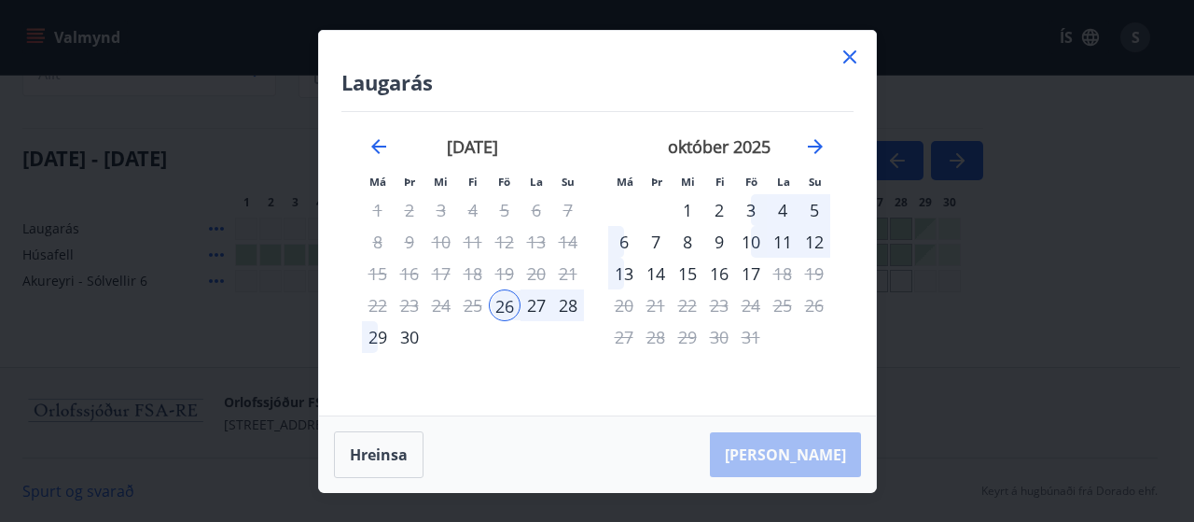
click at [373, 334] on div "29" at bounding box center [378, 337] width 32 height 32
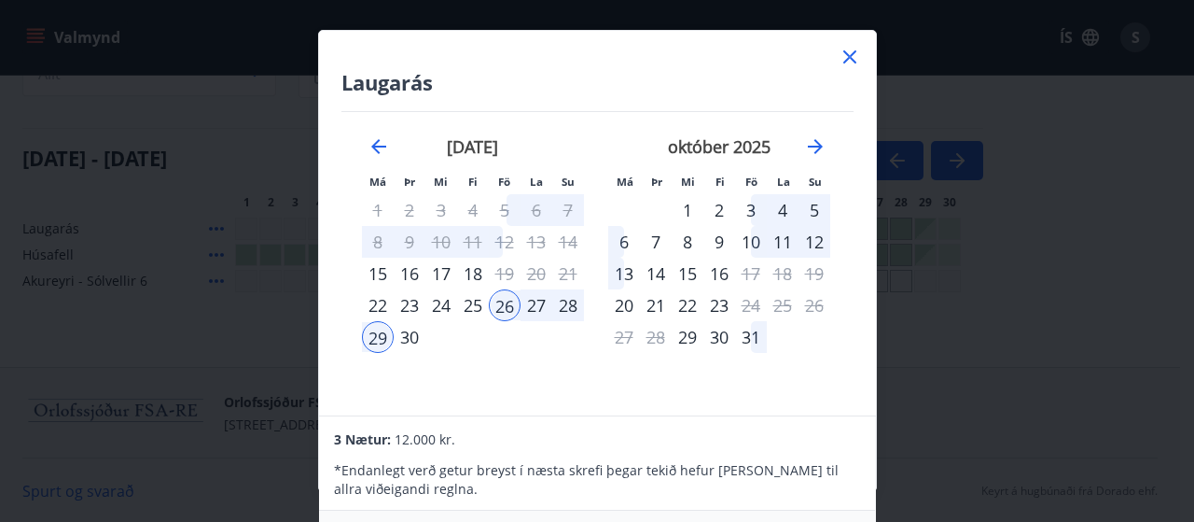
click at [752, 206] on div "3" at bounding box center [751, 210] width 32 height 32
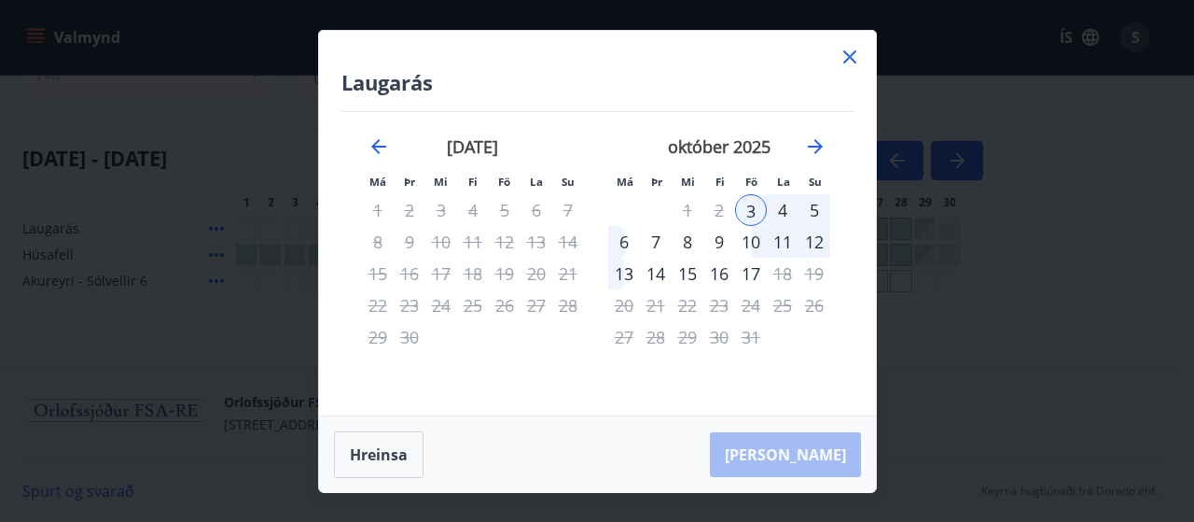
click at [661, 447] on div "[PERSON_NAME]" at bounding box center [597, 454] width 557 height 77
click at [820, 459] on div "[PERSON_NAME]" at bounding box center [597, 454] width 557 height 77
click at [367, 446] on button "Hreinsa" at bounding box center [379, 454] width 90 height 47
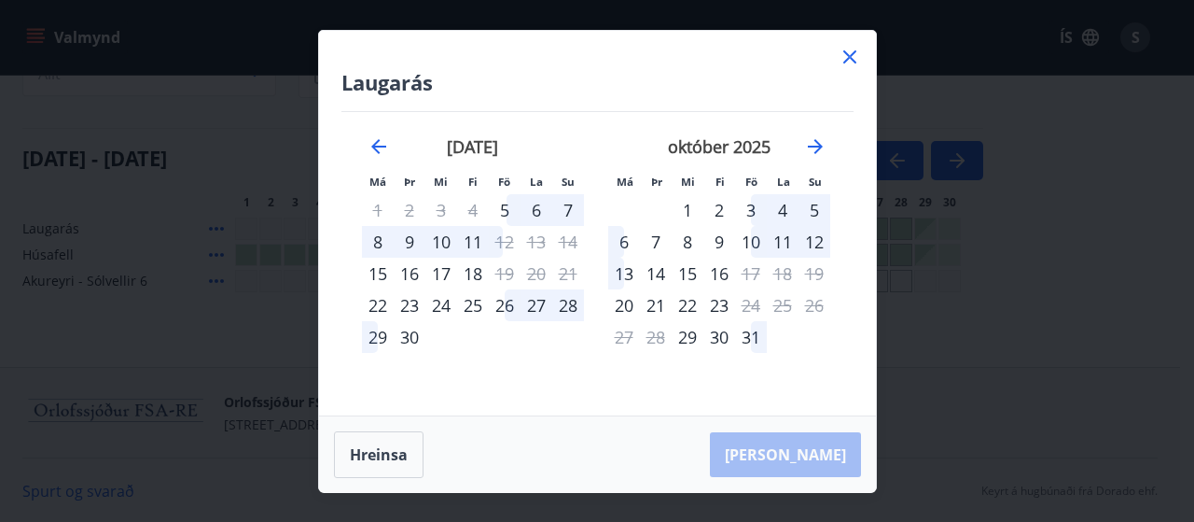
click at [384, 337] on div "29" at bounding box center [378, 337] width 32 height 32
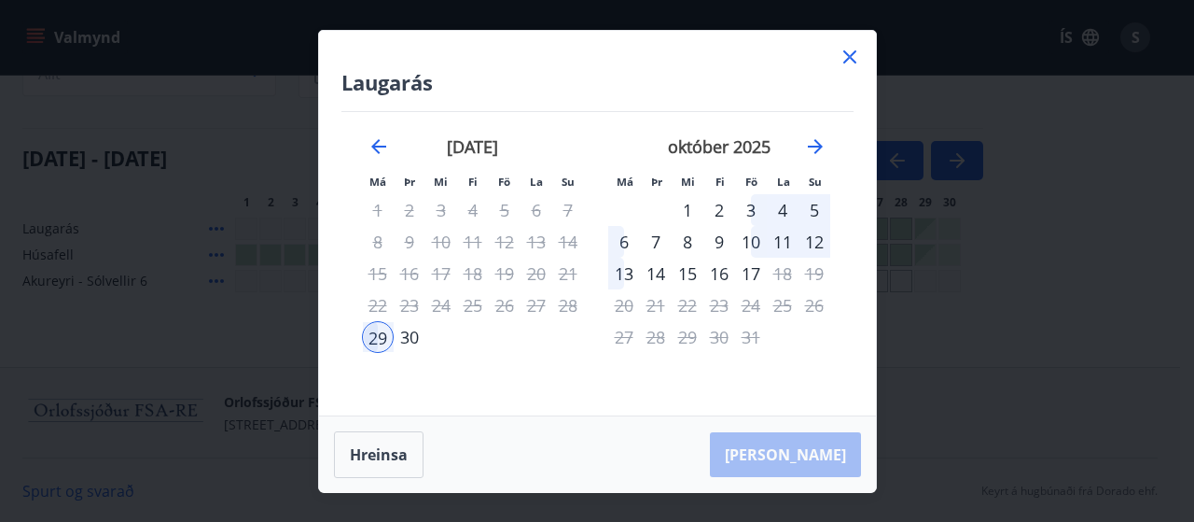
click at [747, 212] on div "3" at bounding box center [751, 210] width 32 height 32
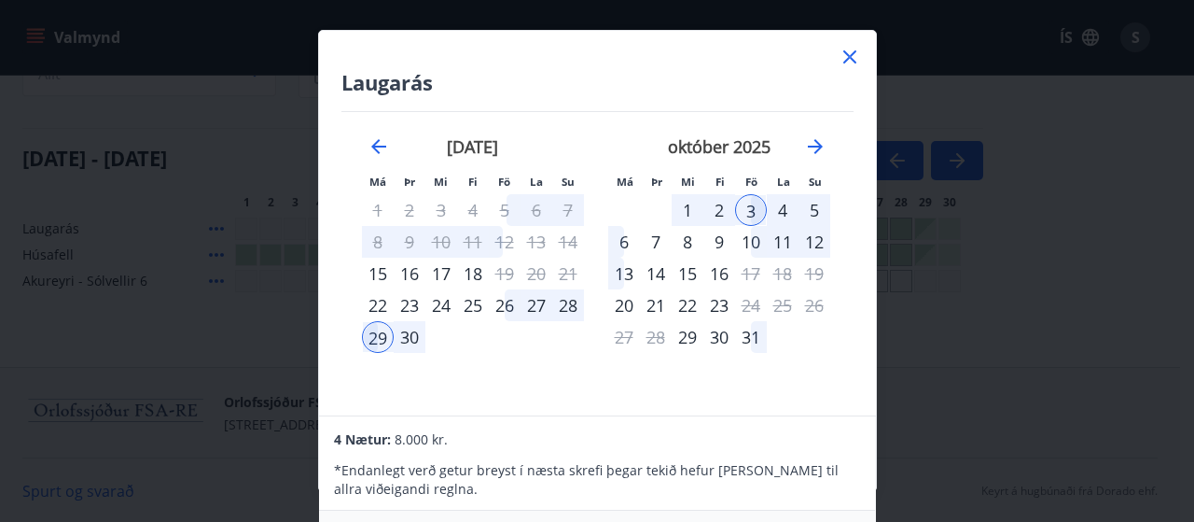
drag, startPoint x: 875, startPoint y: 495, endPoint x: 863, endPoint y: 486, distance: 15.3
click at [863, 486] on div "4 Nætur: 8.000 kr. * Endanlegt verð getur breyst í næsta skrefi þegar tekið hef…" at bounding box center [597, 501] width 557 height 172
drag, startPoint x: 863, startPoint y: 486, endPoint x: 560, endPoint y: 492, distance: 303.3
click at [560, 492] on p "* Endanlegt verð getur breyst í næsta skrefi þegar tekið hefur [PERSON_NAME] ti…" at bounding box center [597, 479] width 526 height 37
click at [760, 467] on p "* Endanlegt verð getur breyst í næsta skrefi þegar tekið hefur [PERSON_NAME] ti…" at bounding box center [597, 479] width 526 height 37
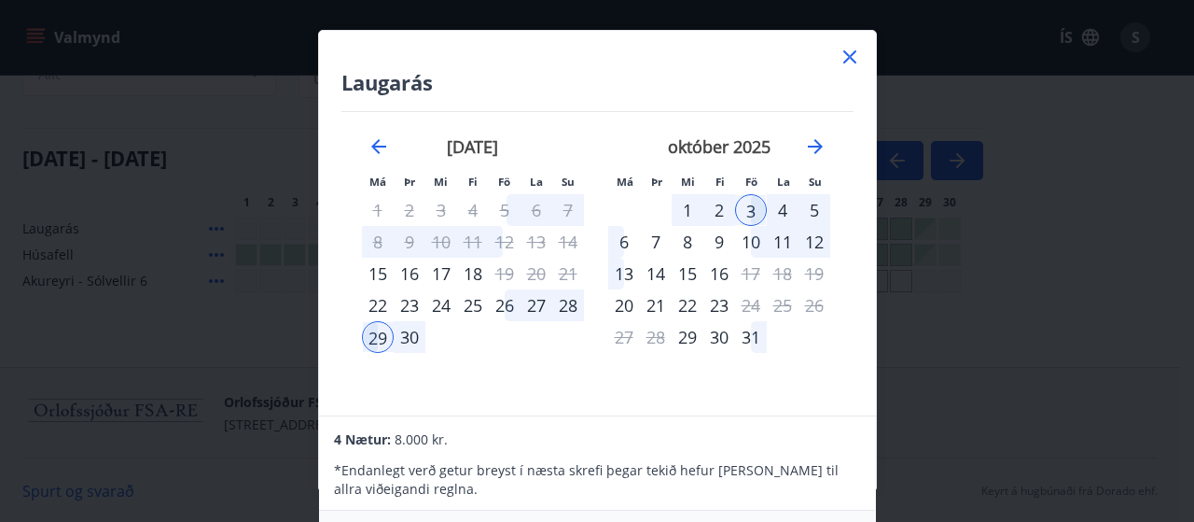
click at [879, 501] on div "Laugarás Má Þr Mi Fi Fö La Su Má Þr Mi Fi Fö La Su [DATE] 1 2 3 4 5 6 7 8 9 10 …" at bounding box center [597, 261] width 1194 height 522
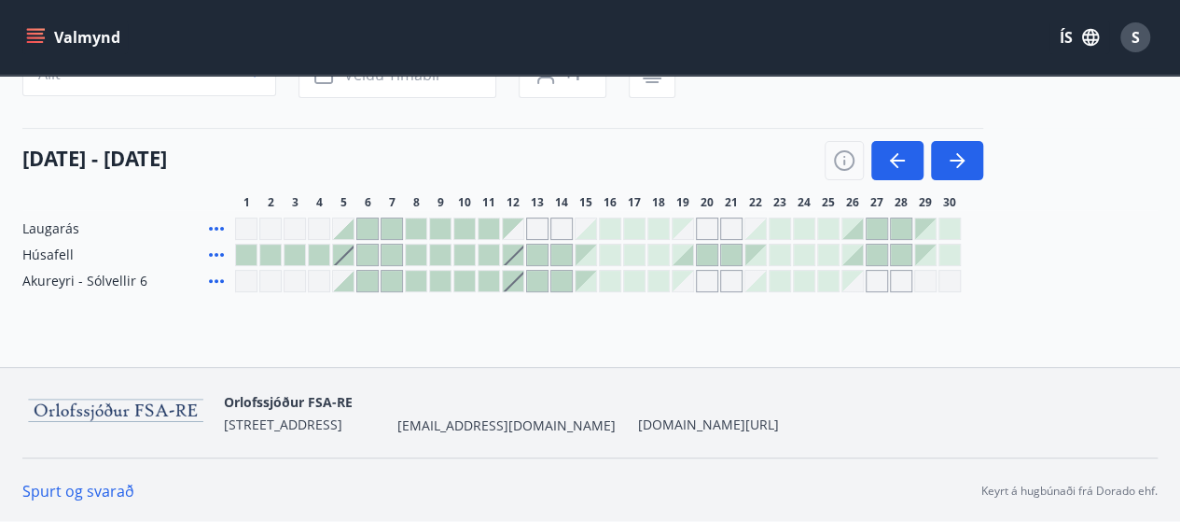
click at [940, 236] on div at bounding box center [950, 228] width 21 height 21
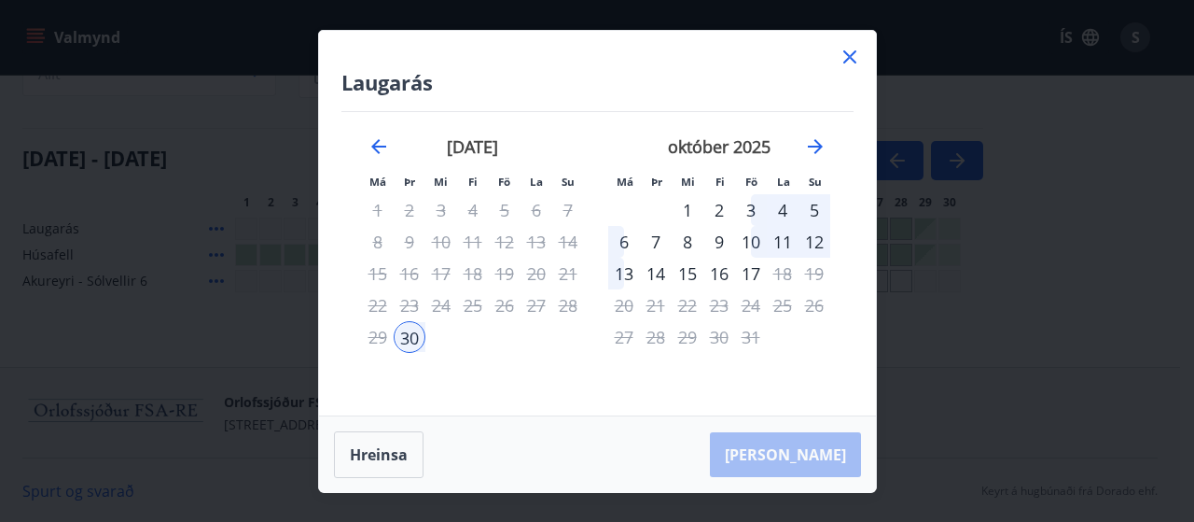
drag, startPoint x: 390, startPoint y: 475, endPoint x: 717, endPoint y: 386, distance: 338.4
click at [717, 386] on div "[DATE] 1 2 3 4 5 6 7 8 9 10 11 12 13 14 15 16 17 18 19 20 21 22 23 24 25 26 27 …" at bounding box center [719, 265] width 246 height 306
click at [393, 456] on button "Hreinsa" at bounding box center [379, 454] width 90 height 47
